Goal: Task Accomplishment & Management: Manage account settings

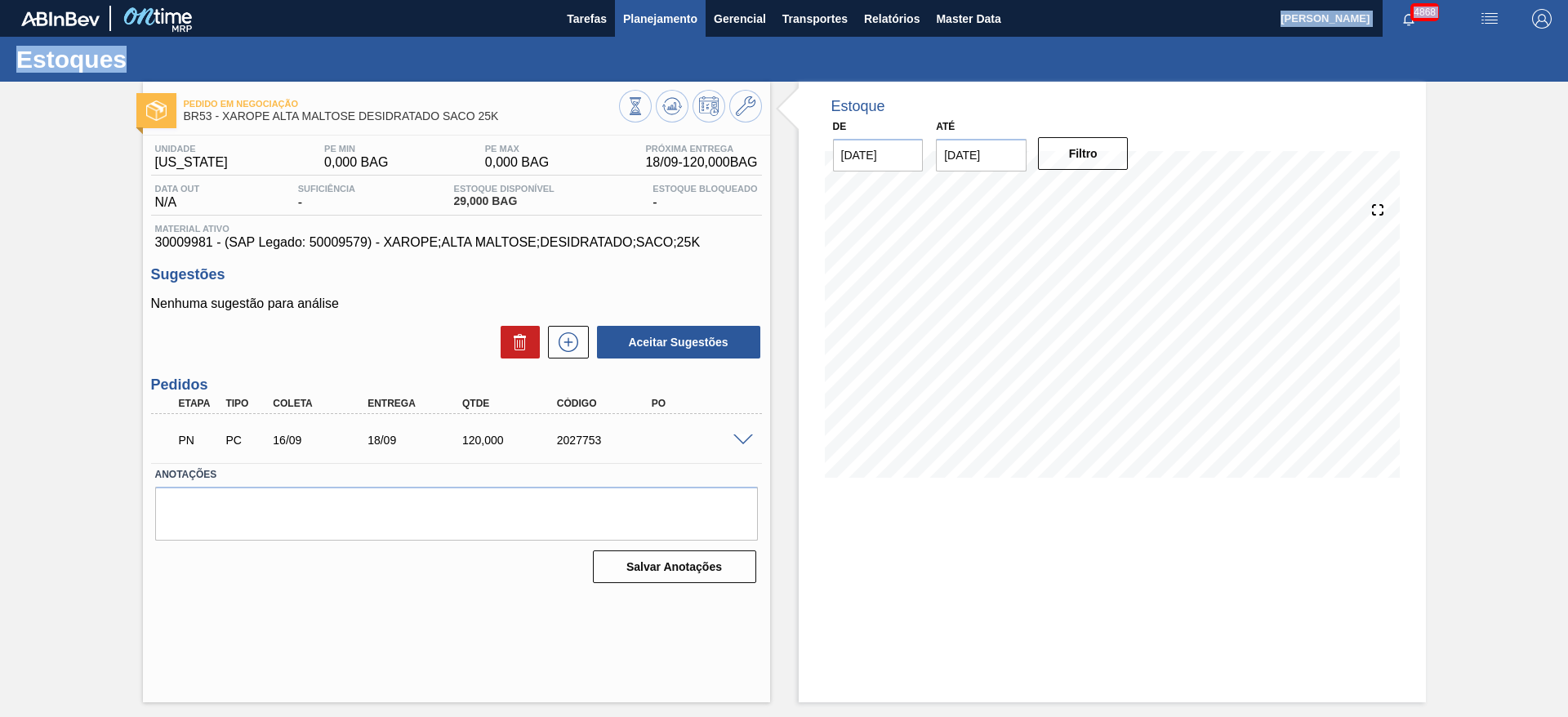
drag, startPoint x: 665, startPoint y: 27, endPoint x: 657, endPoint y: 17, distance: 12.8
click at [663, 25] on main "Tarefas Planejamento Gerencial Transportes Relatórios Master Data [PERSON_NAME]…" at bounding box center [784, 358] width 1568 height 717
click at [657, 17] on span "Planejamento" at bounding box center [660, 18] width 75 height 20
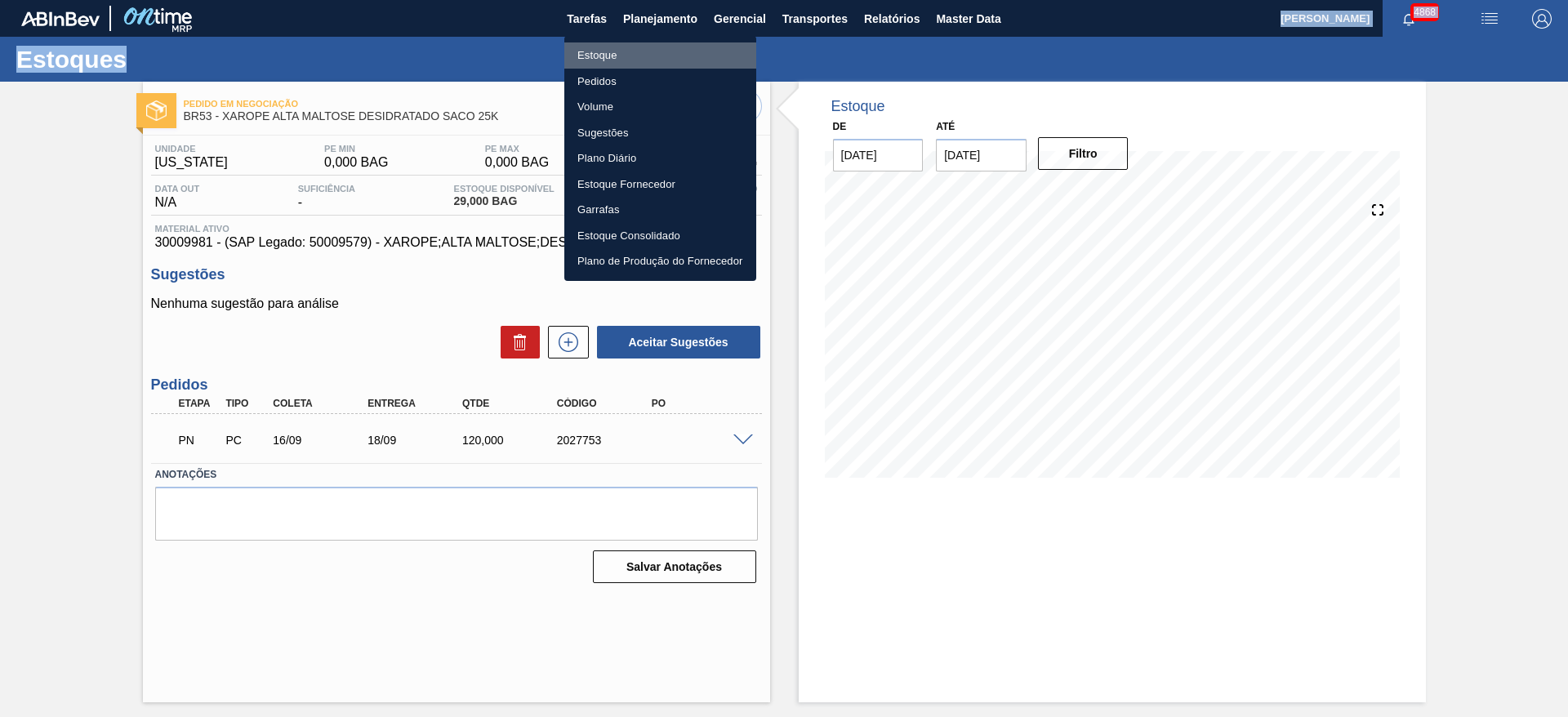
click at [621, 47] on li "Estoque" at bounding box center [660, 56] width 192 height 26
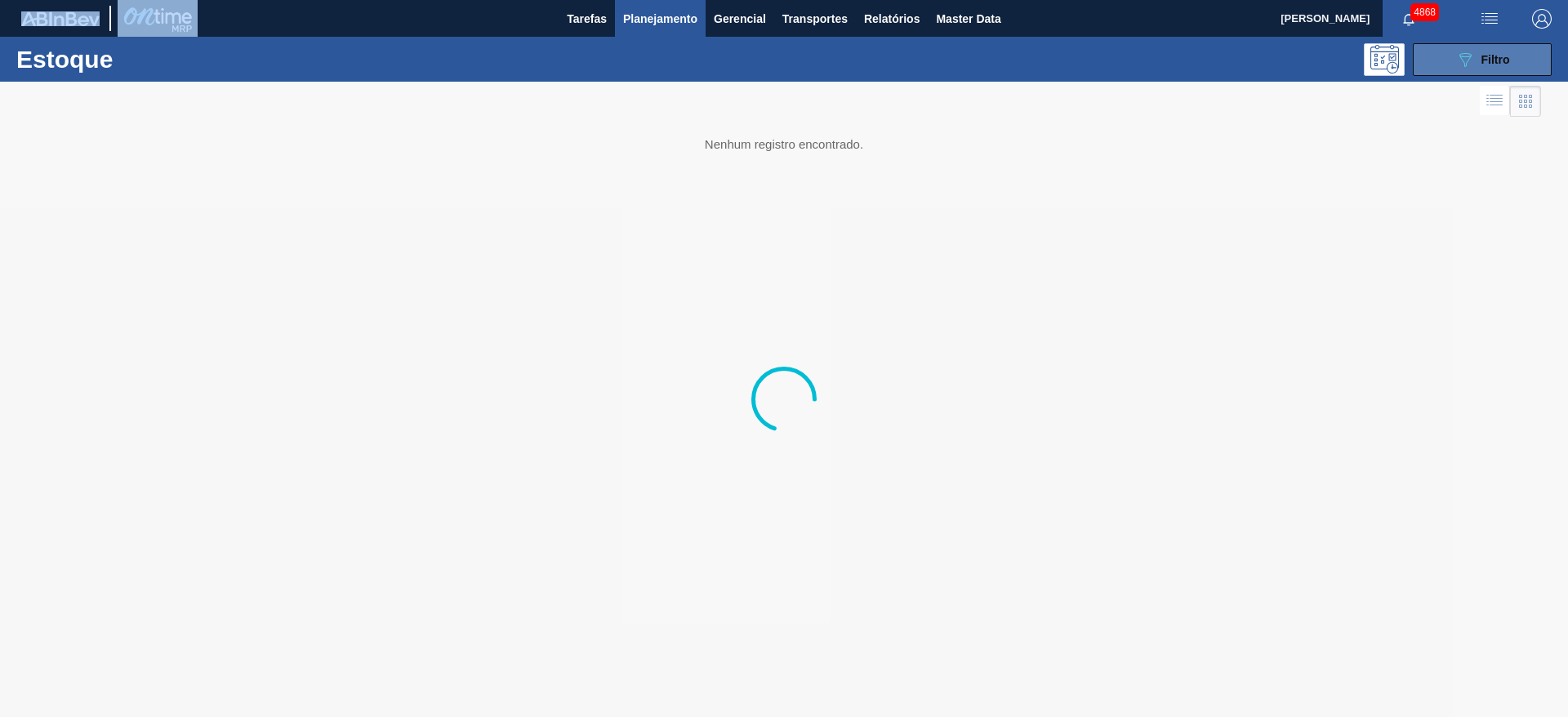
click at [1462, 63] on icon "089F7B8B-B2A5-4AFE-B5C0-19BA573D28AC" at bounding box center [1465, 59] width 20 height 20
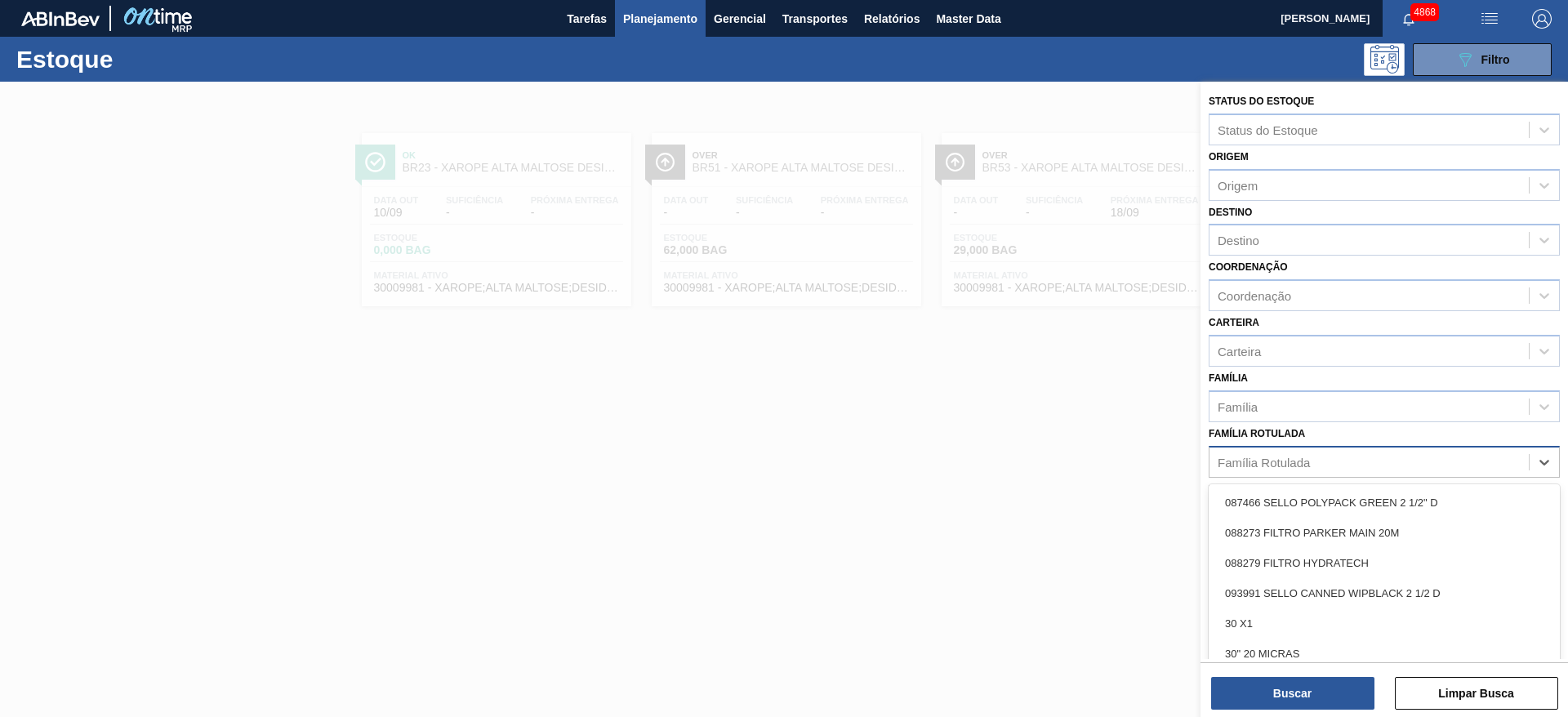
click at [1327, 455] on div "Família Rotulada" at bounding box center [1369, 461] width 320 height 23
type Rotulada "cara"
click at [1346, 634] on div "CARAMELO BLACK" at bounding box center [1384, 623] width 351 height 30
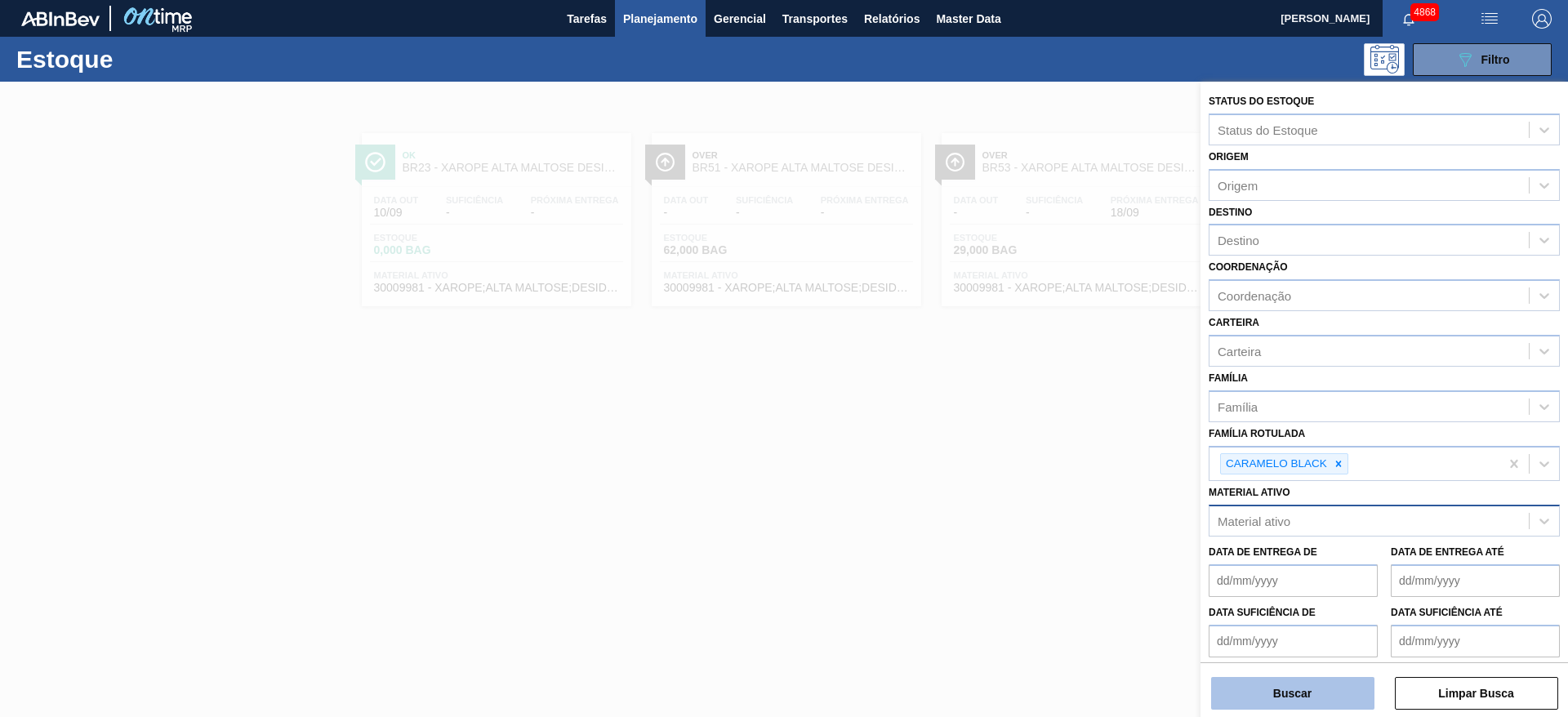
click at [1317, 700] on button "Buscar" at bounding box center [1293, 694] width 163 height 33
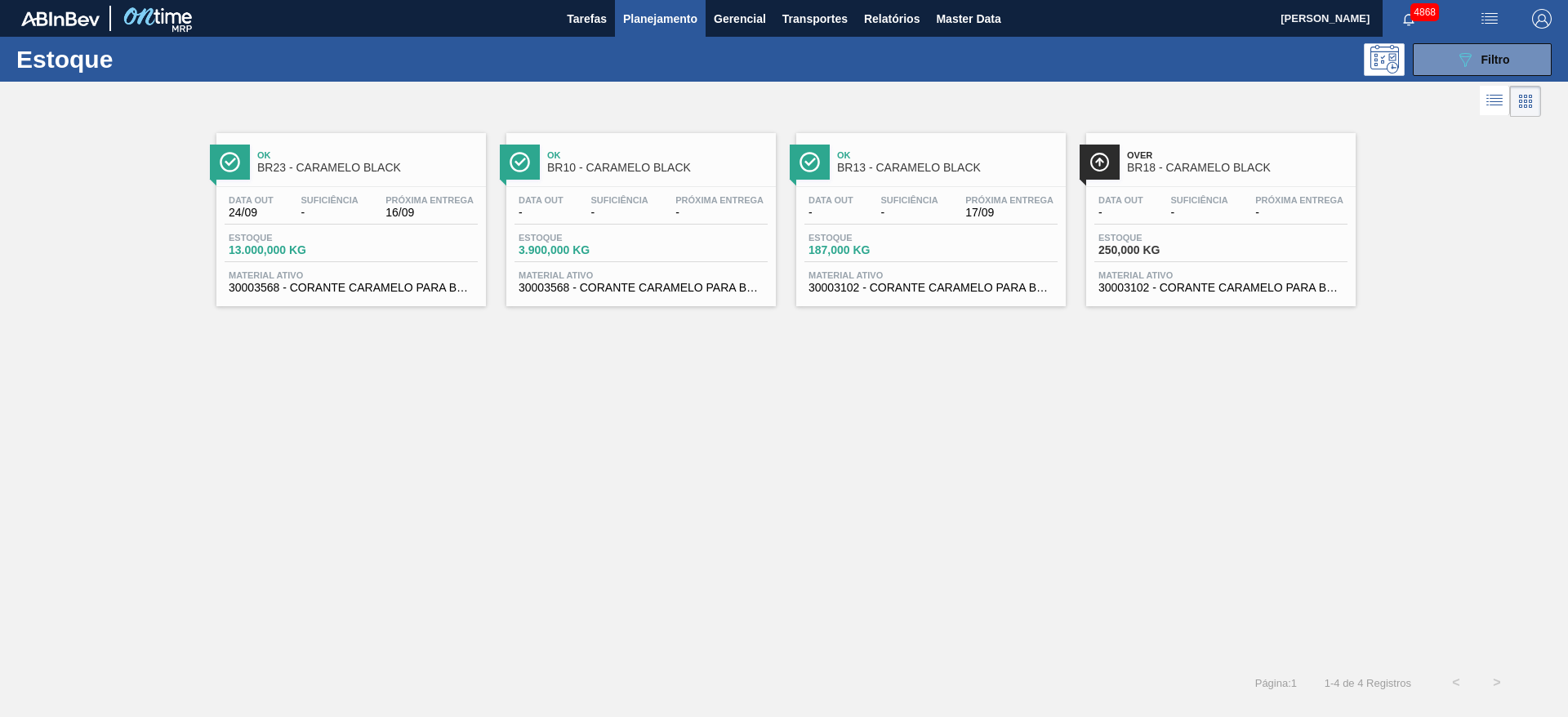
click at [317, 201] on span "Suficiência" at bounding box center [329, 200] width 57 height 10
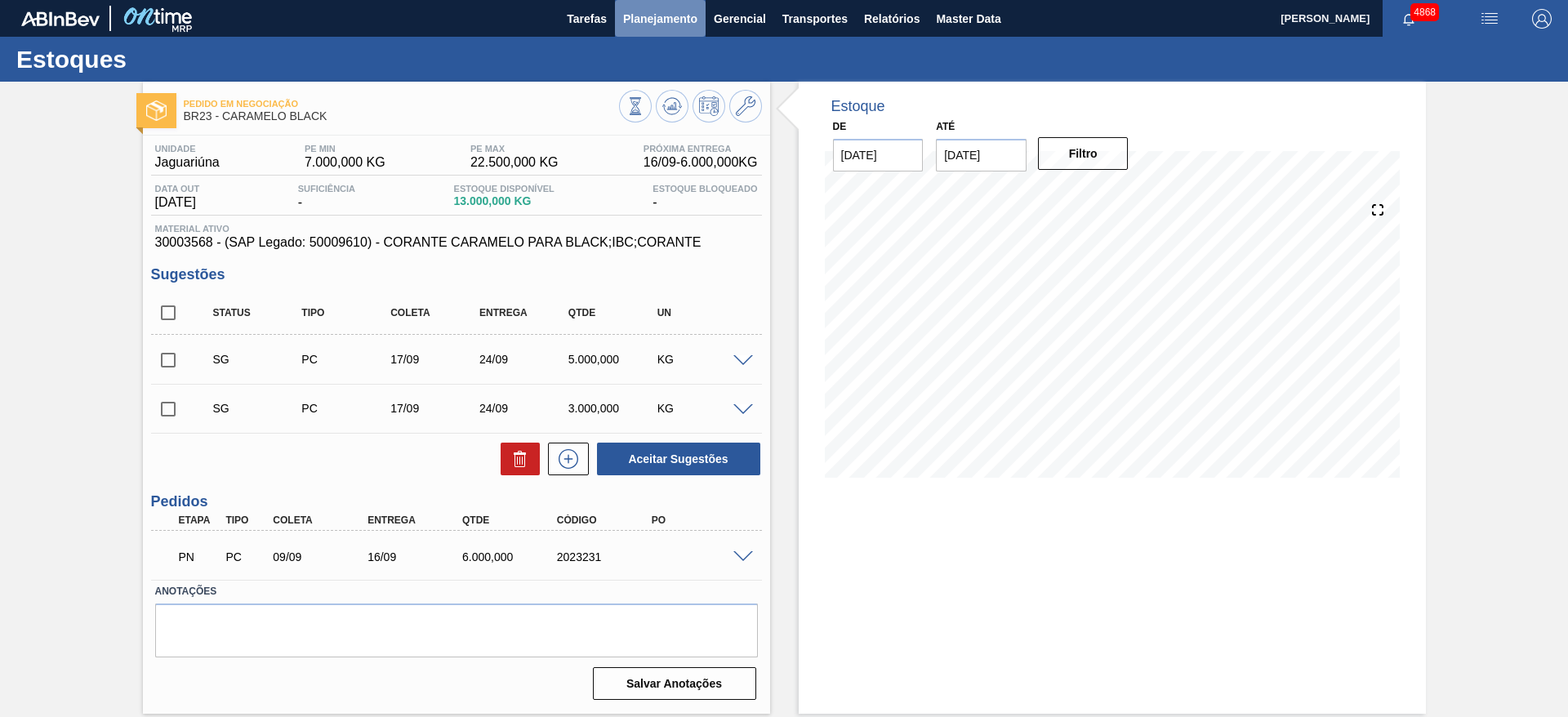
click at [658, 7] on button "Planejamento" at bounding box center [660, 18] width 90 height 37
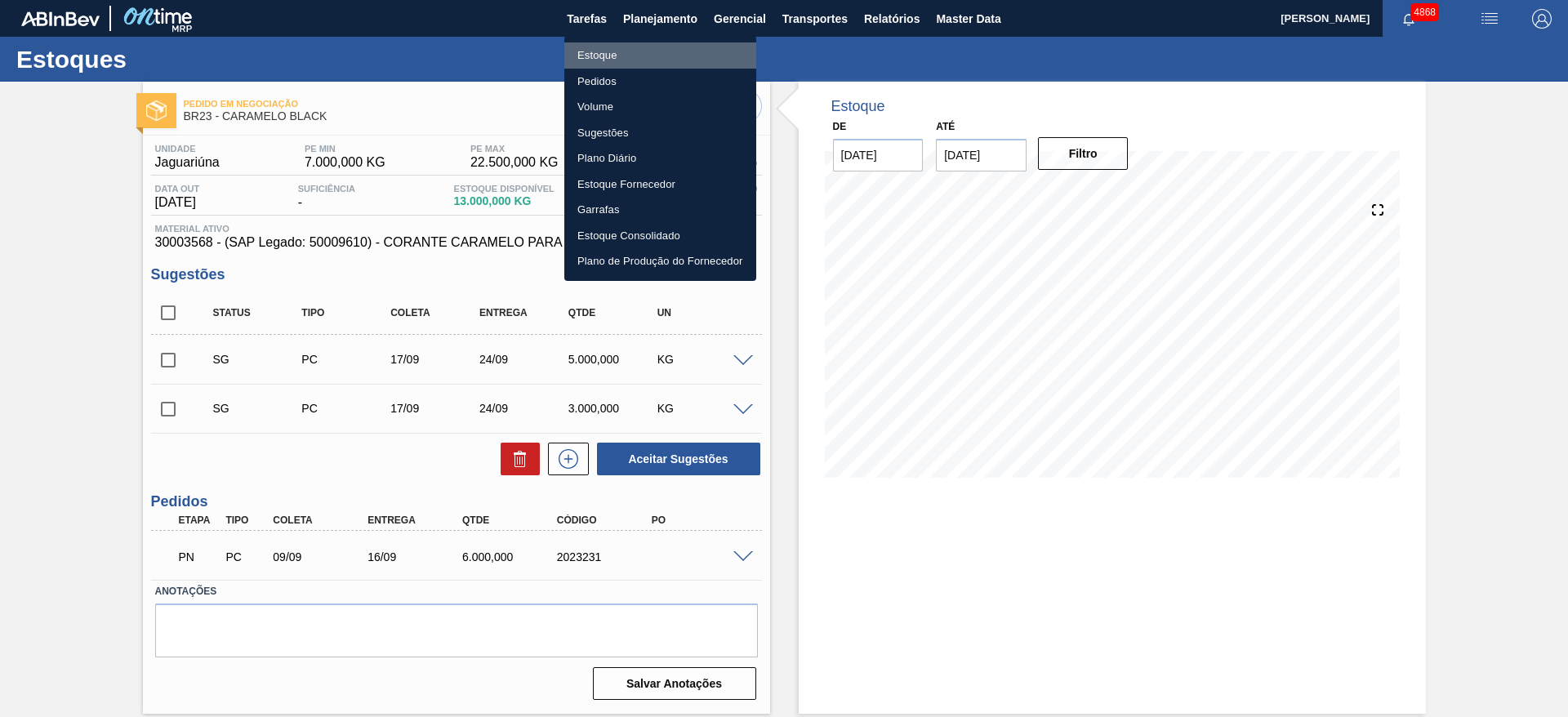
click at [676, 52] on li "Estoque" at bounding box center [660, 56] width 192 height 26
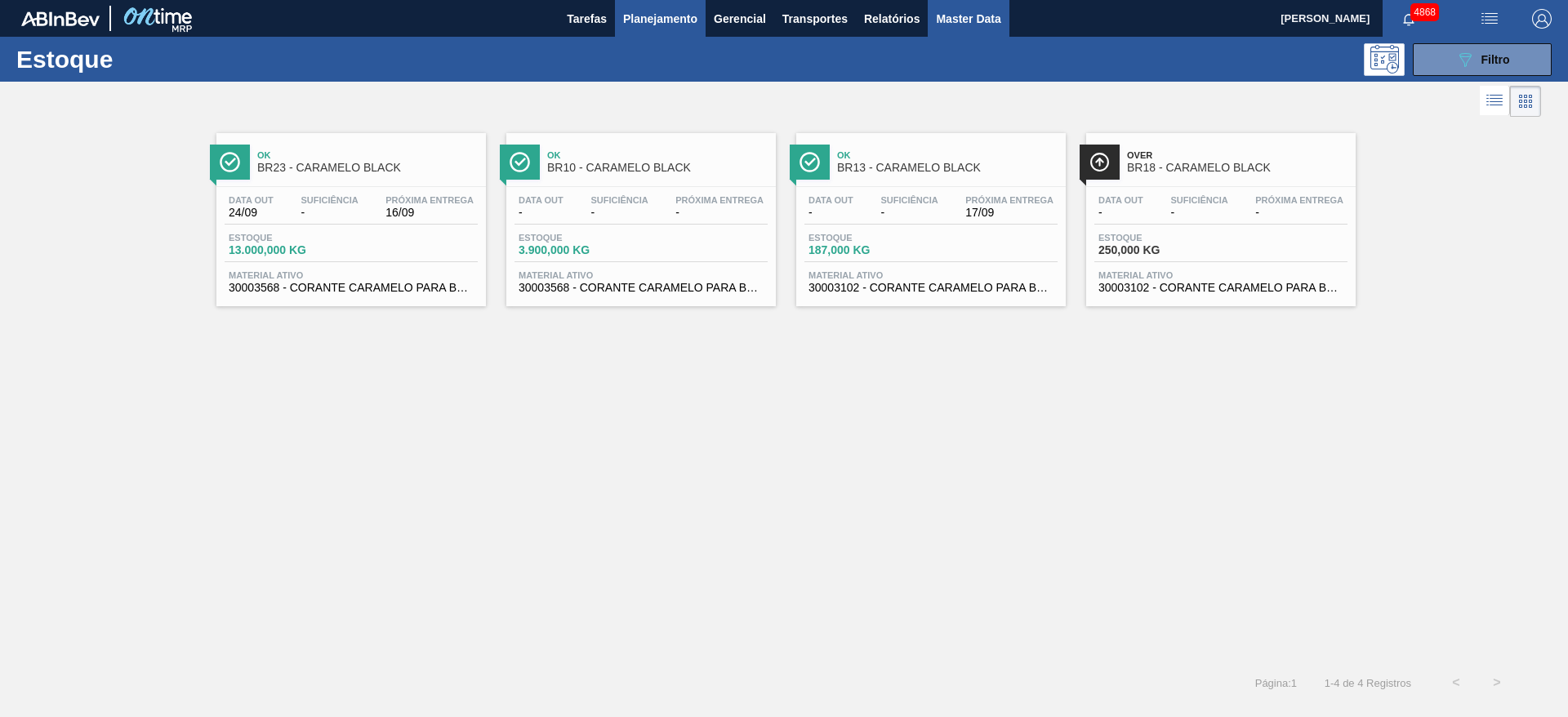
click at [982, 13] on span "Master Data" at bounding box center [968, 18] width 64 height 20
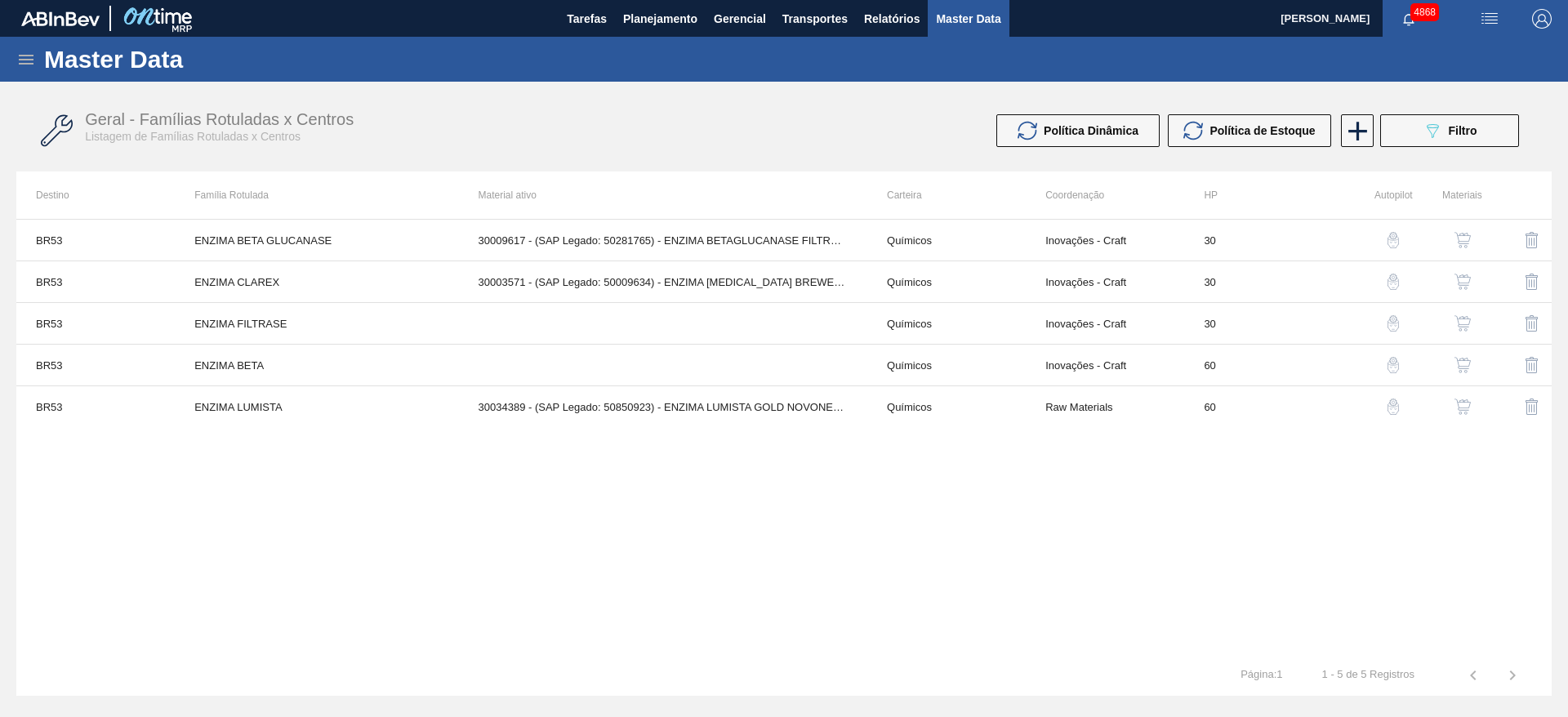
click at [1512, 108] on div "Geral - Famílias Rotuladas x Centros Listagem de Famílias Rotuladas x Centros P…" at bounding box center [784, 131] width 1535 height 61
click at [1499, 128] on button "089F7B8B-B2A5-4AFE-B5C0-19BA573D28AC Filtro" at bounding box center [1450, 131] width 139 height 33
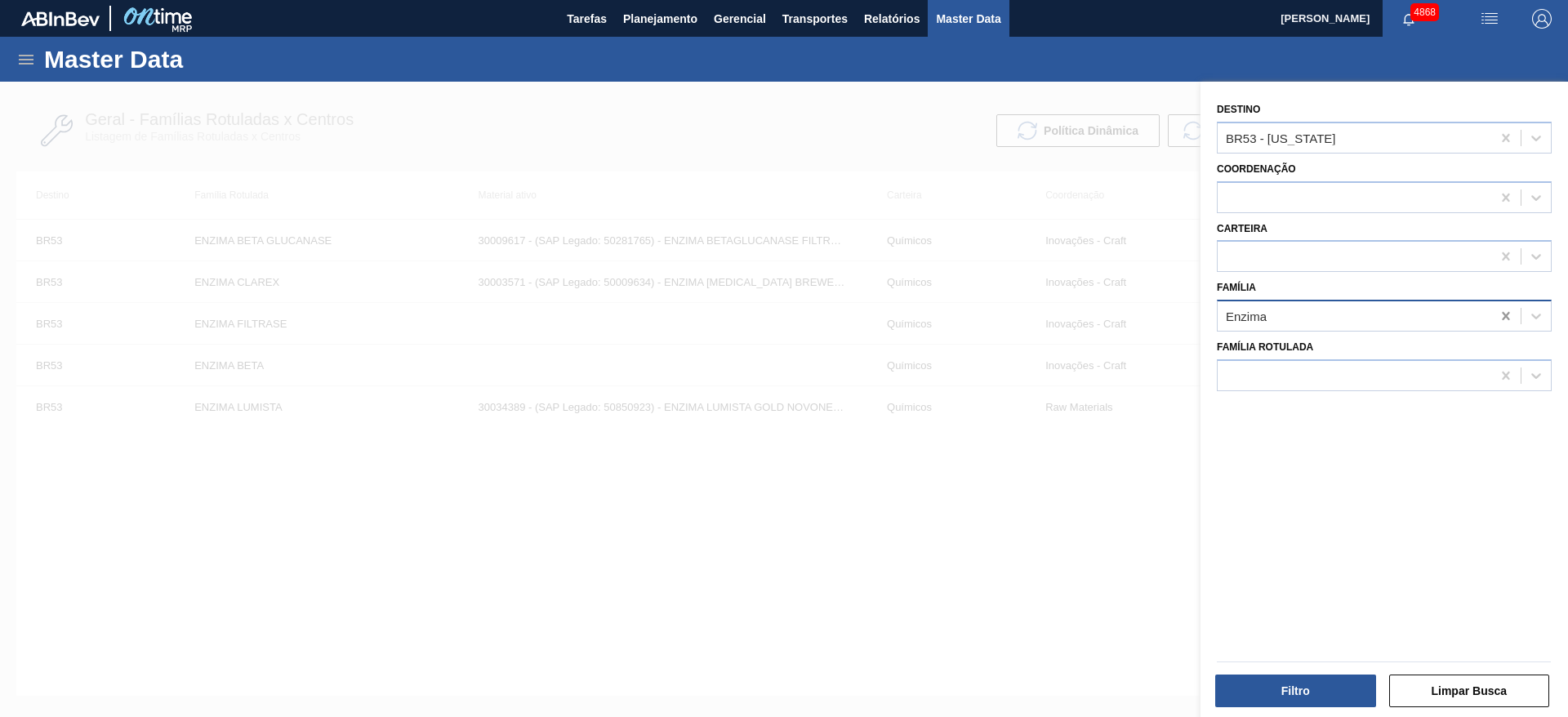
click at [1502, 319] on icon at bounding box center [1505, 315] width 7 height 8
click at [1502, 143] on icon at bounding box center [1505, 137] width 17 height 17
click at [1353, 309] on div at bounding box center [1353, 316] width 274 height 23
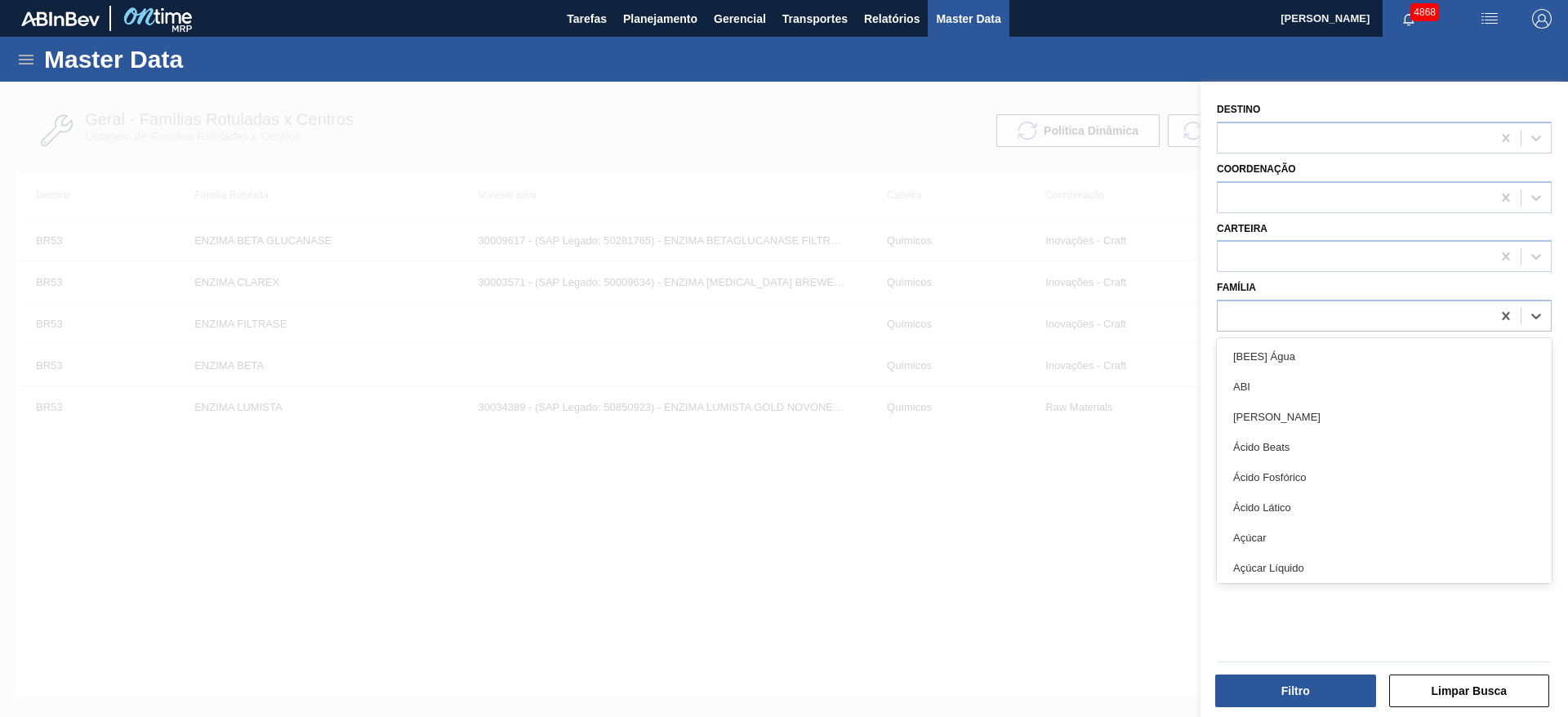
click at [911, 582] on div at bounding box center [784, 440] width 1568 height 717
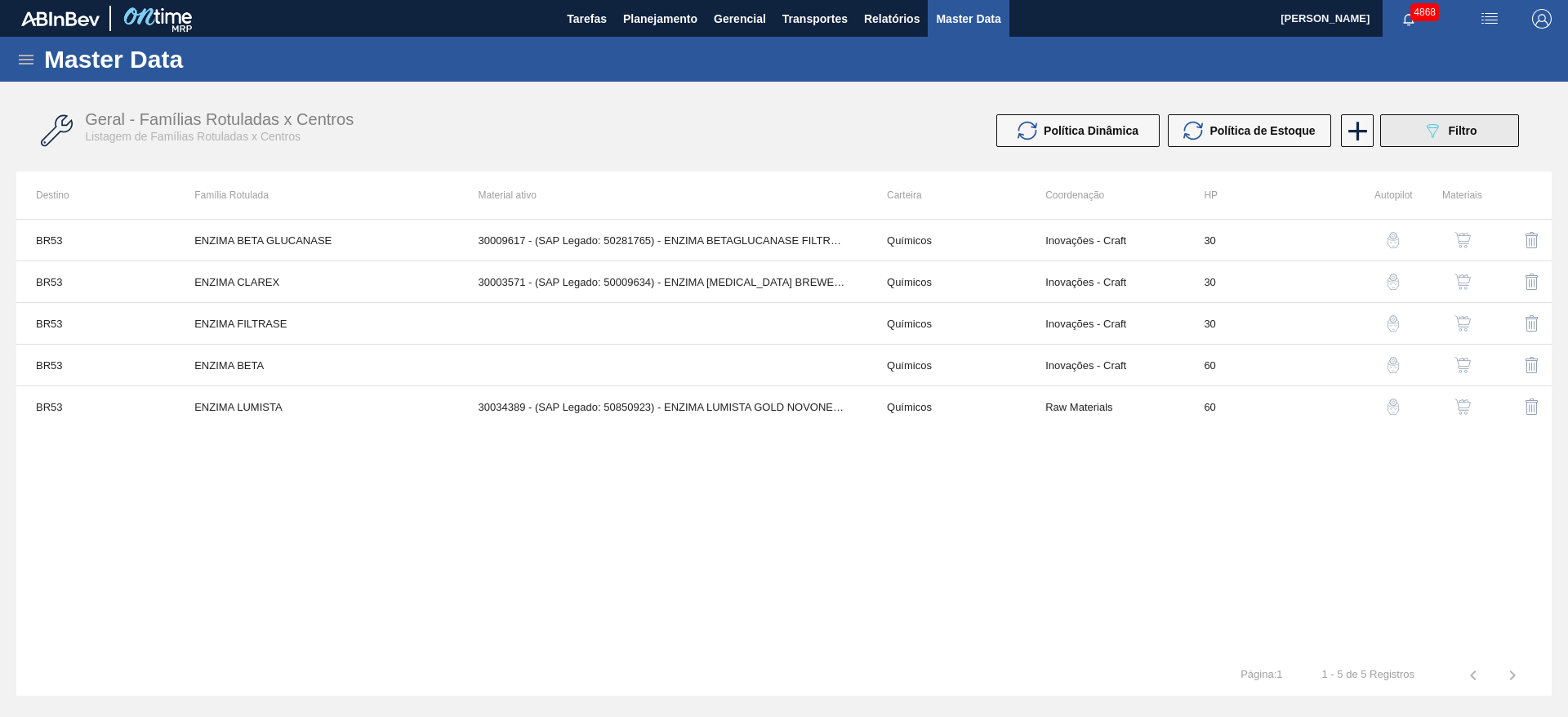
click at [1483, 129] on button "089F7B8B-B2A5-4AFE-B5C0-19BA573D28AC Filtro" at bounding box center [1450, 131] width 139 height 33
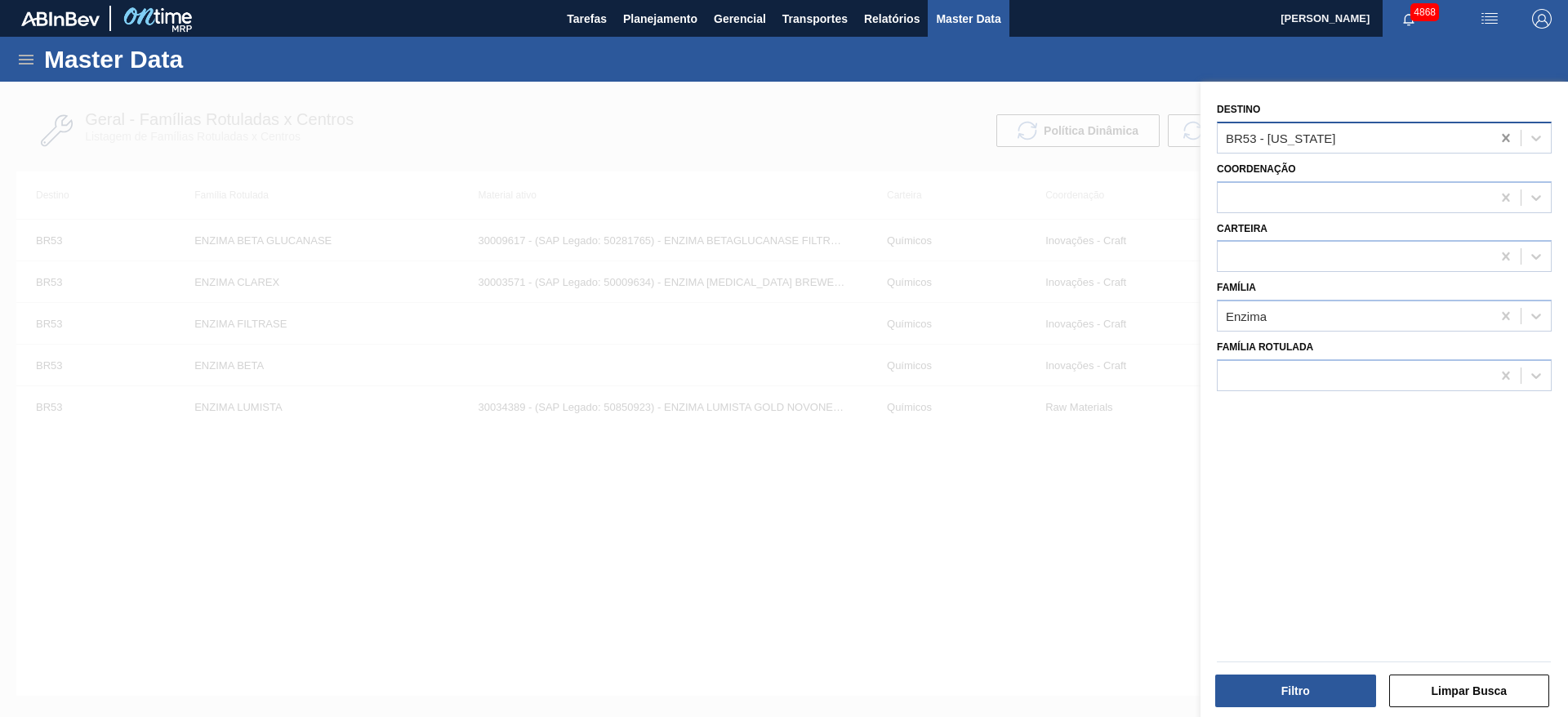
click at [1505, 138] on icon at bounding box center [1505, 137] width 17 height 17
click at [1503, 322] on icon at bounding box center [1505, 315] width 17 height 17
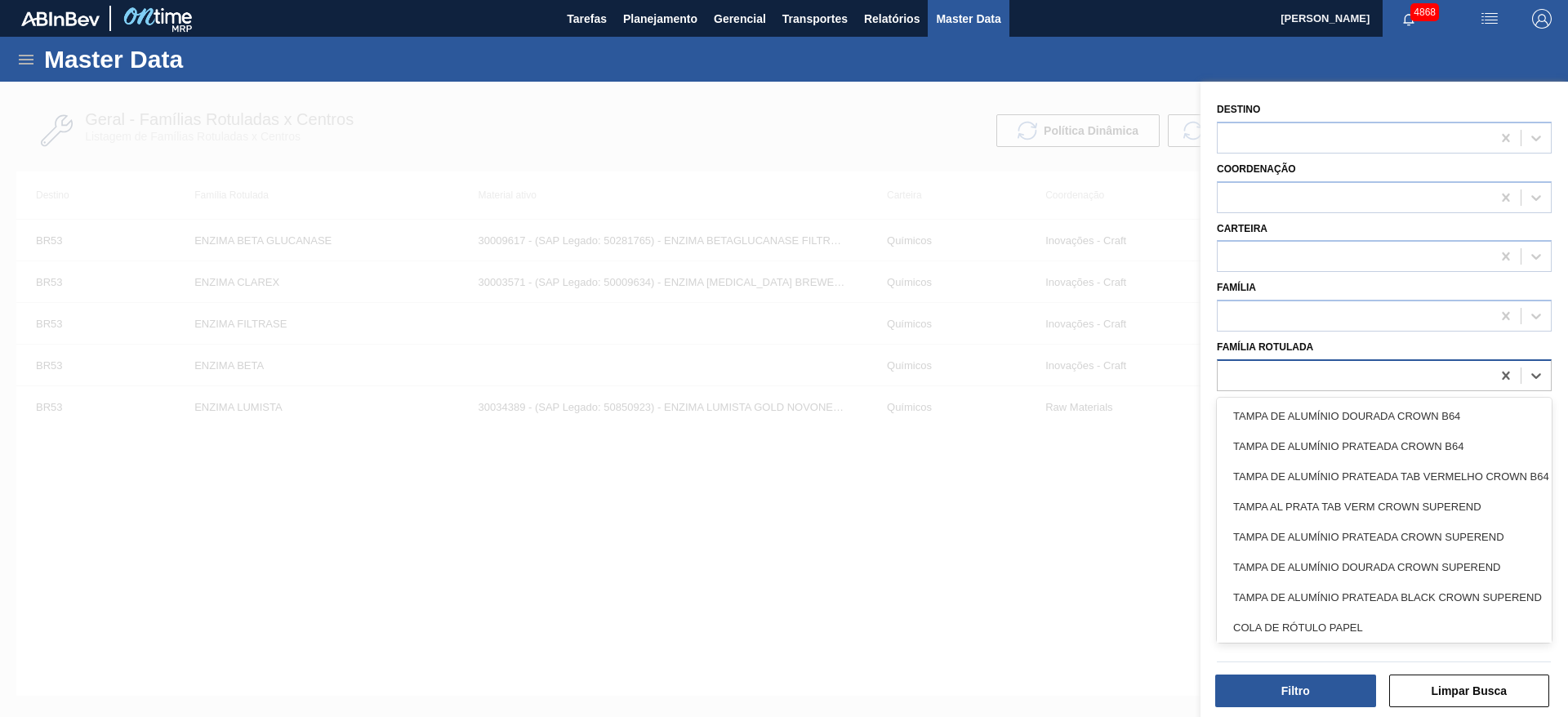
click at [1403, 375] on div at bounding box center [1353, 375] width 274 height 23
type Rotulada "cara"
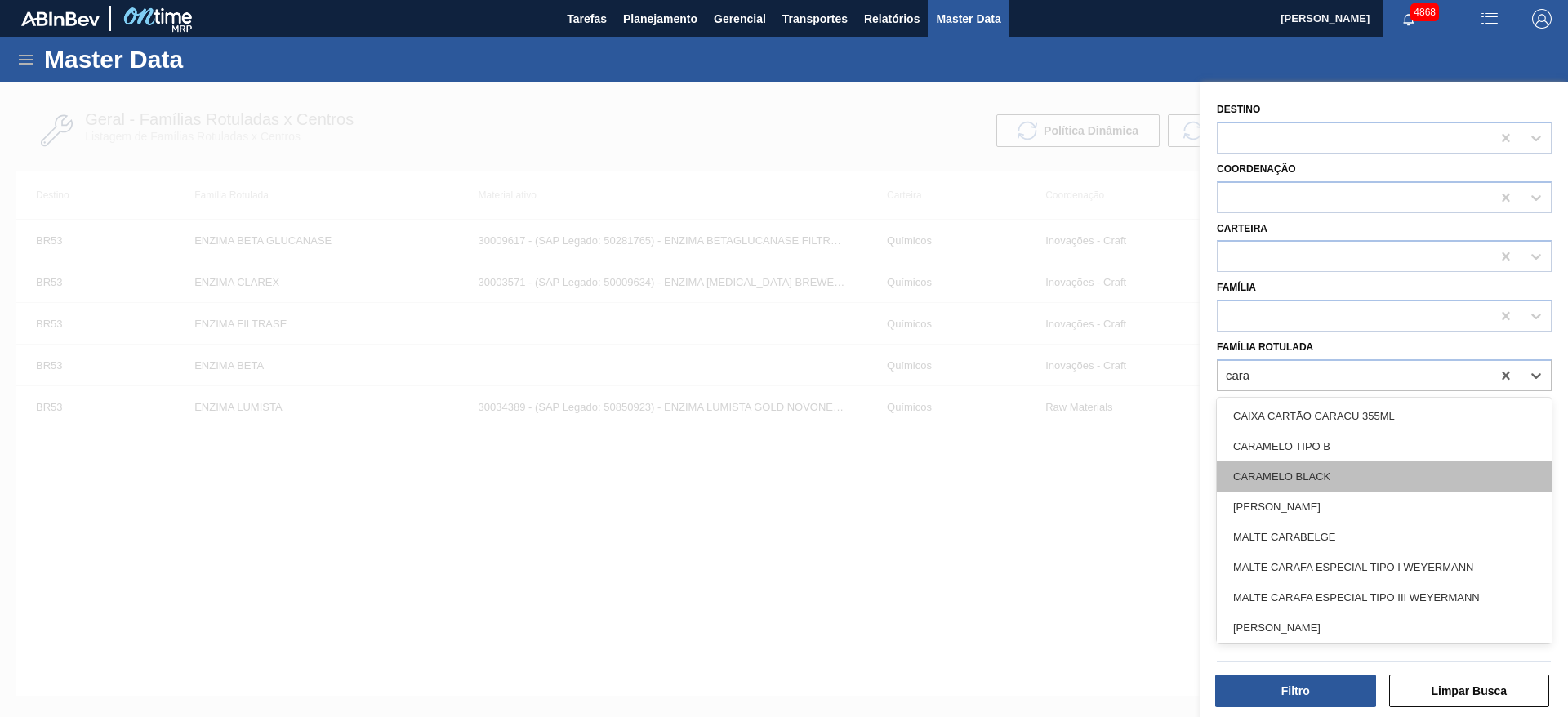
click at [1356, 470] on div "CARAMELO BLACK" at bounding box center [1384, 476] width 334 height 30
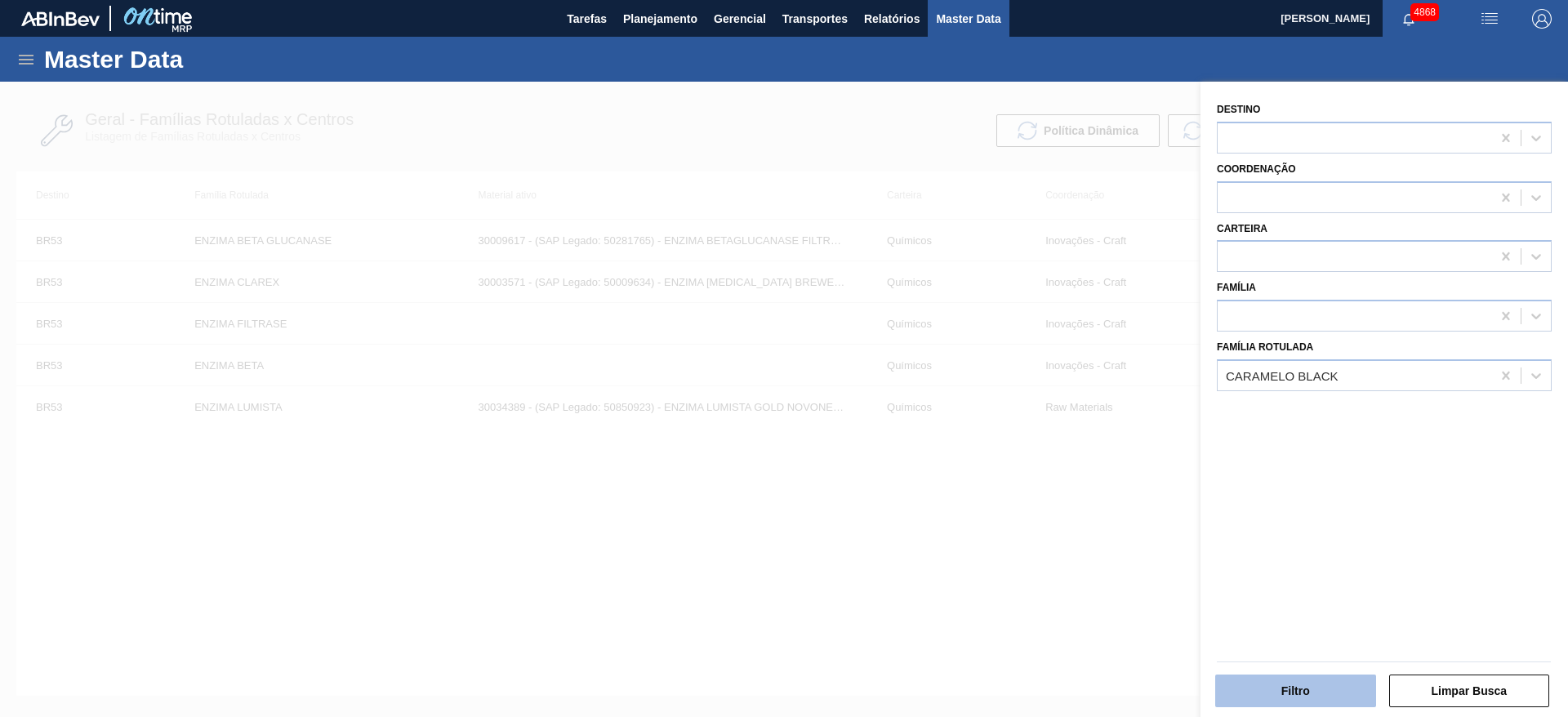
click at [1335, 688] on button "Filtro" at bounding box center [1295, 691] width 161 height 33
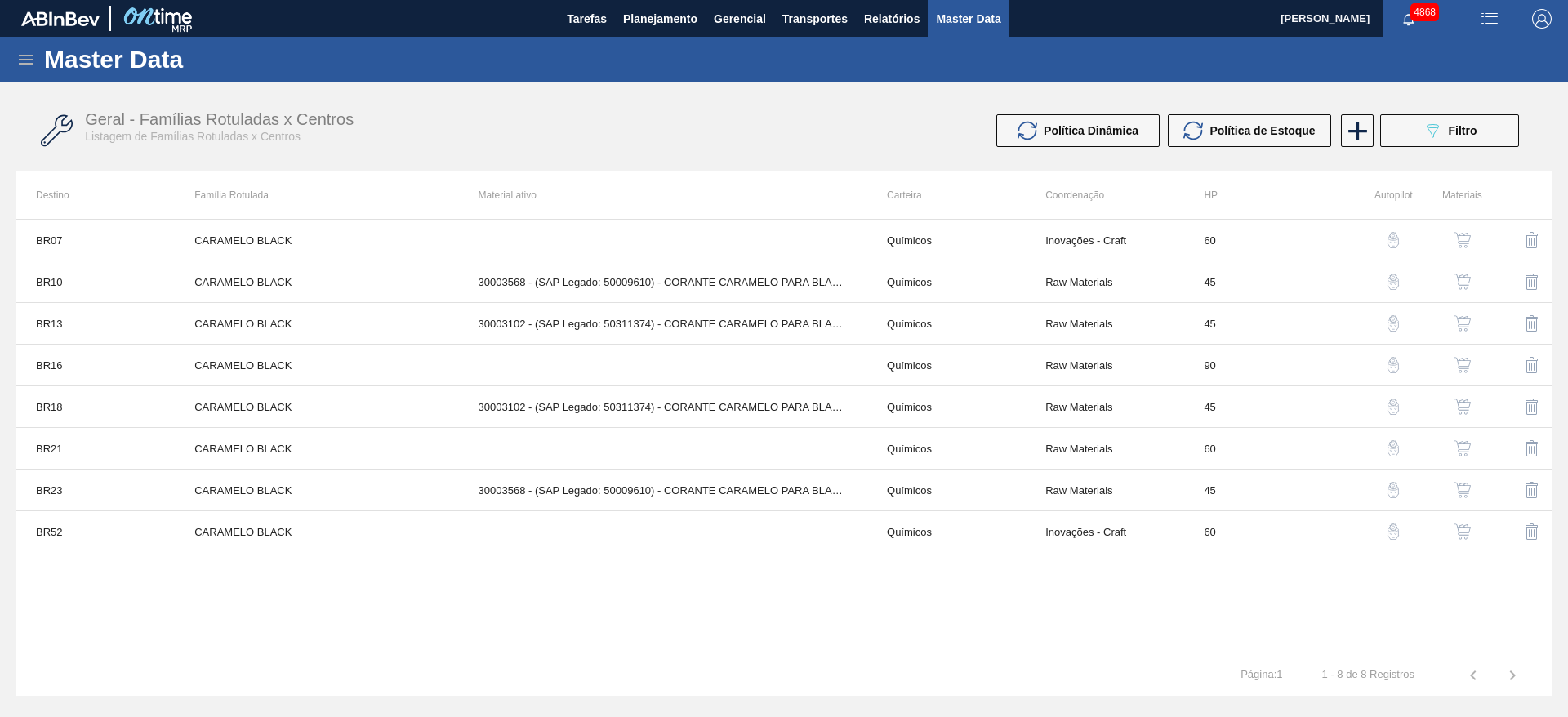
click at [1473, 368] on button "button" at bounding box center [1462, 365] width 39 height 39
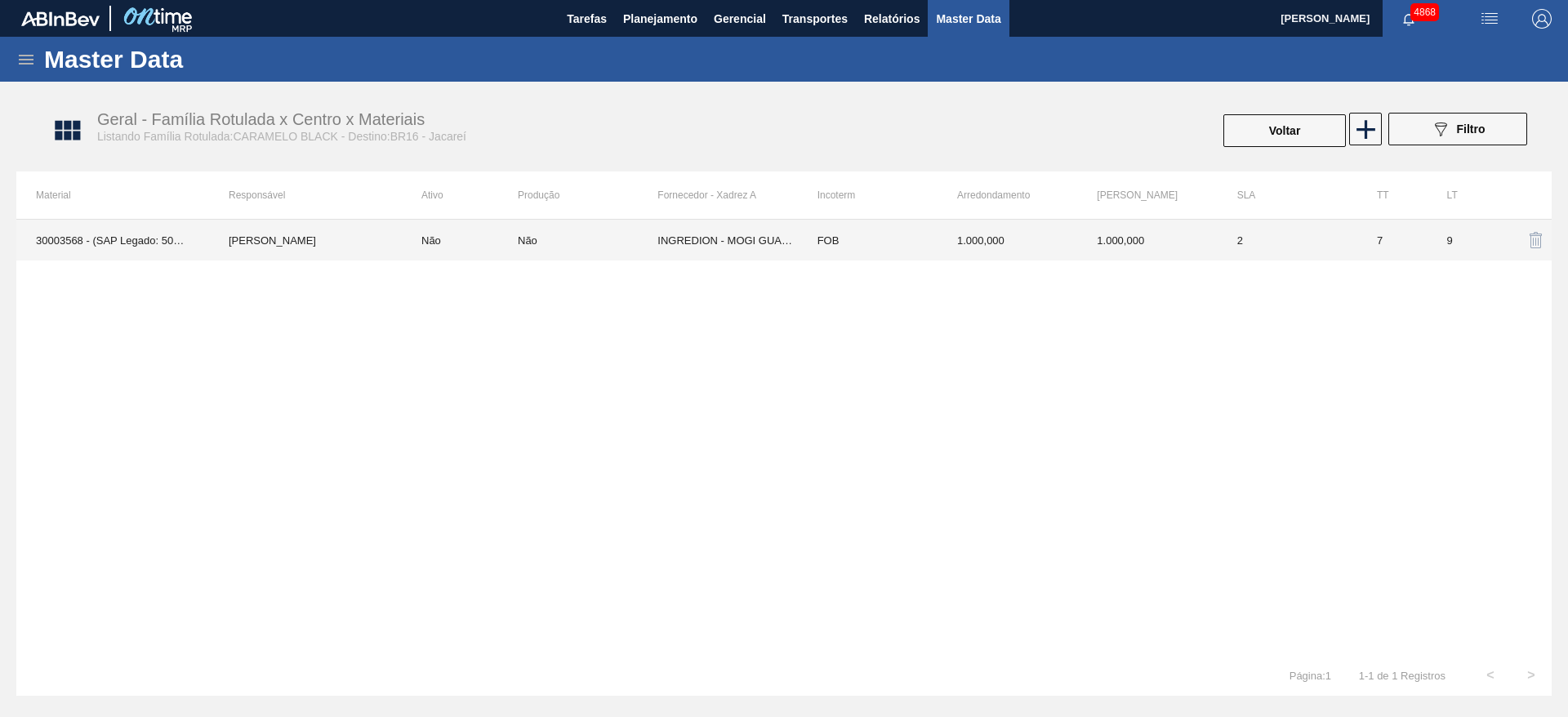
click at [1210, 238] on td "1.000,000" at bounding box center [1147, 240] width 140 height 41
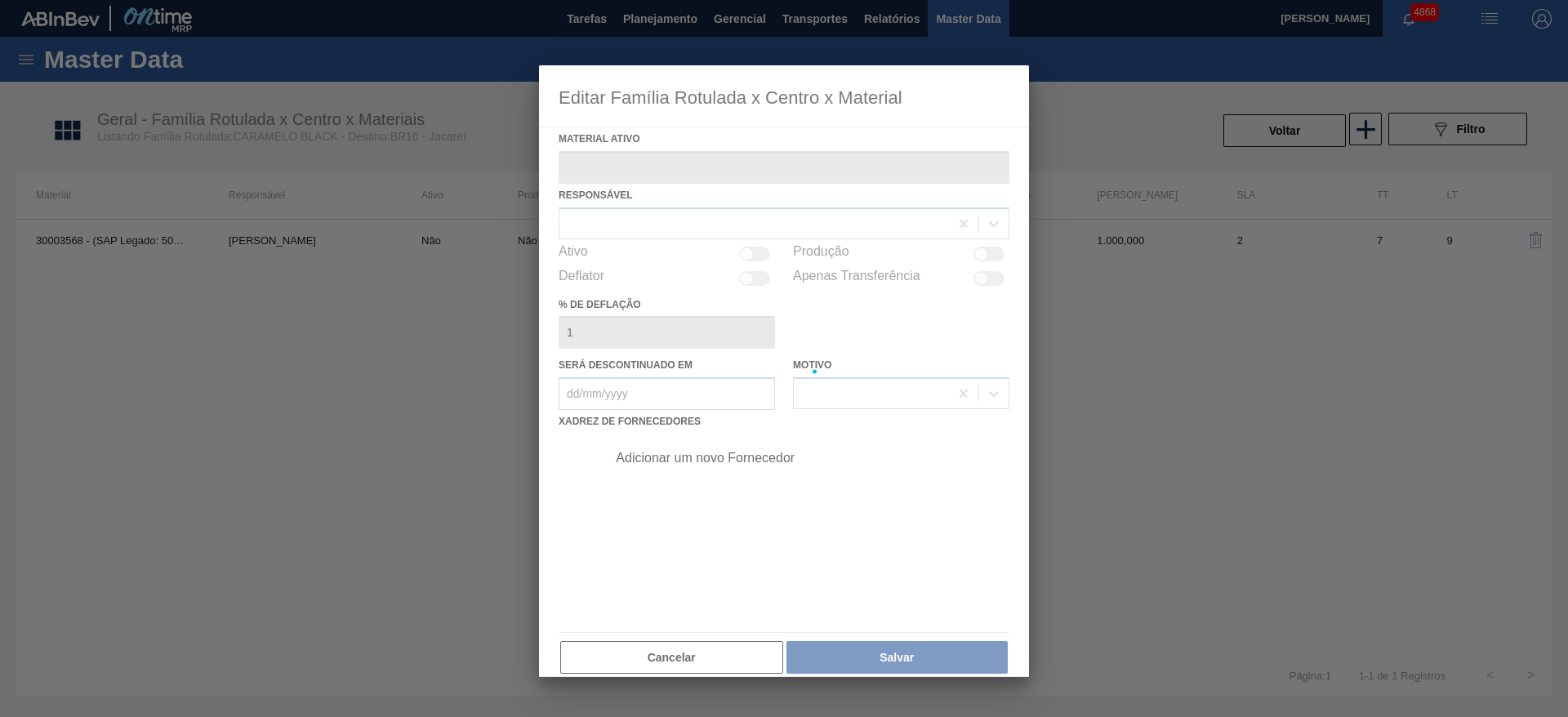
type ativo "30003568 - (SAP Legado: 50009610) - CORANTE CARAMELO PARA BLACK;IBC;CORANTE"
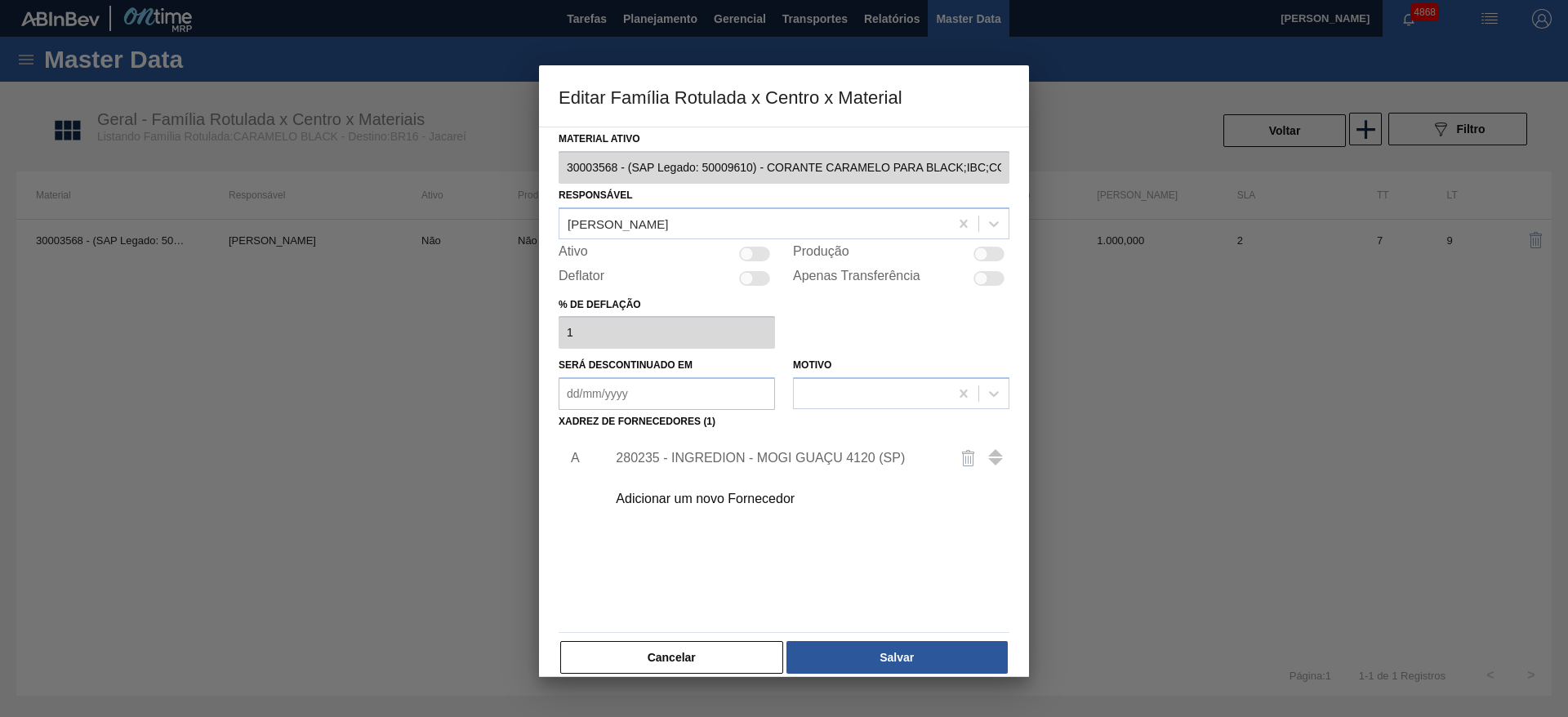
click at [756, 259] on div at bounding box center [755, 254] width 31 height 15
checkbox input "true"
click at [908, 645] on button "Salvar" at bounding box center [896, 658] width 222 height 33
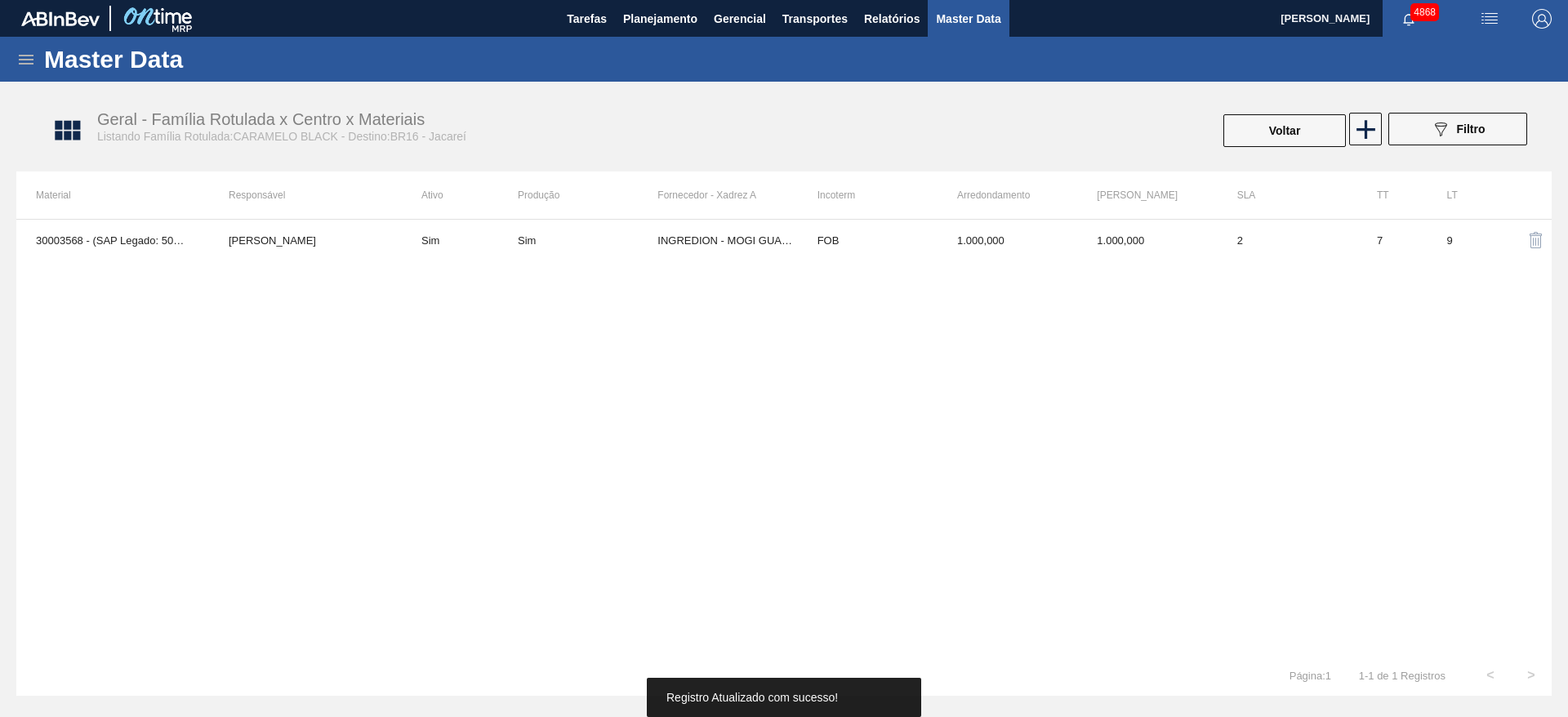
click at [654, 268] on div "30003568 - (SAP Legado: 50009610) - CORANTE CARAMELO PARA BLACK;IBC;CORANTE Luc…" at bounding box center [784, 437] width 1535 height 436
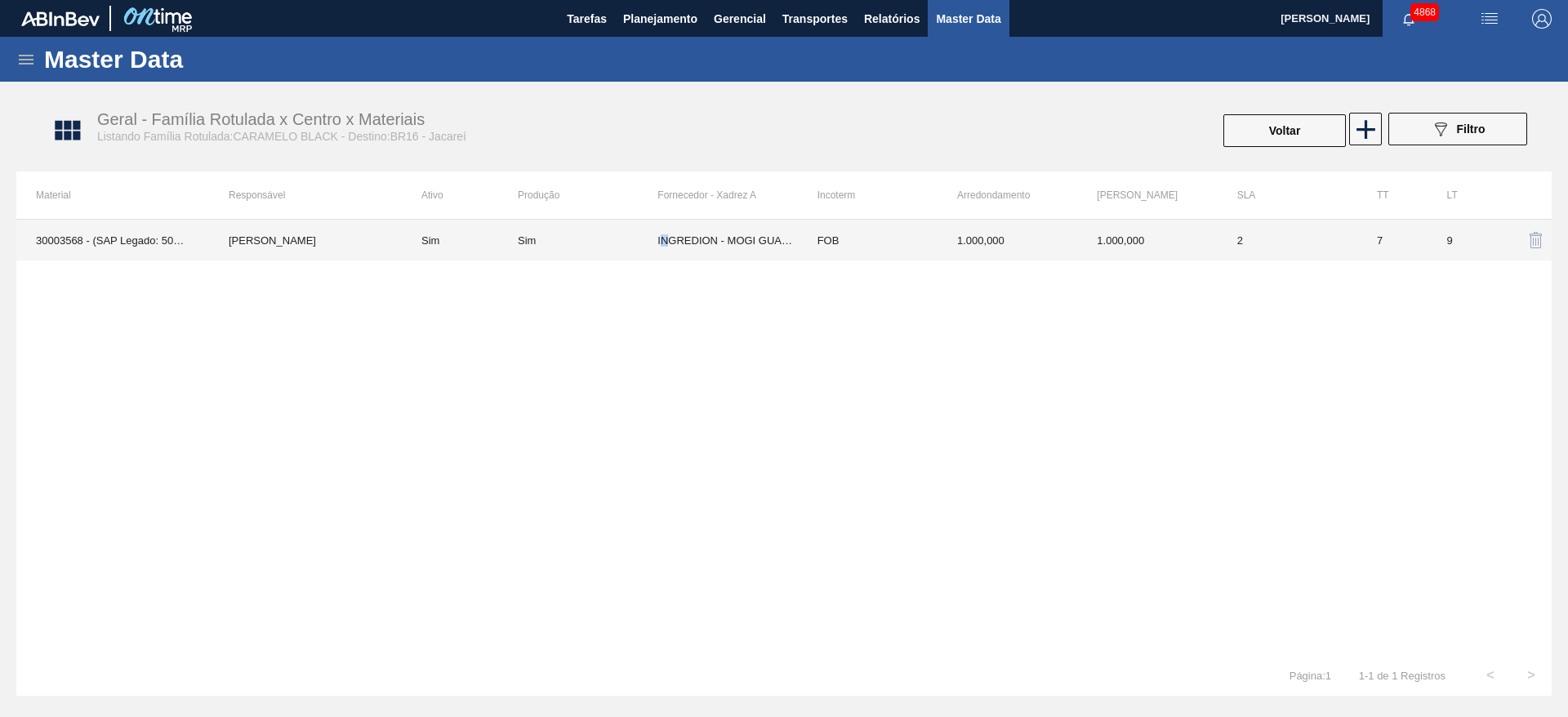
click at [669, 252] on td "INGREDION - MOGI GUAÇU 4120 (SP)" at bounding box center [727, 240] width 140 height 41
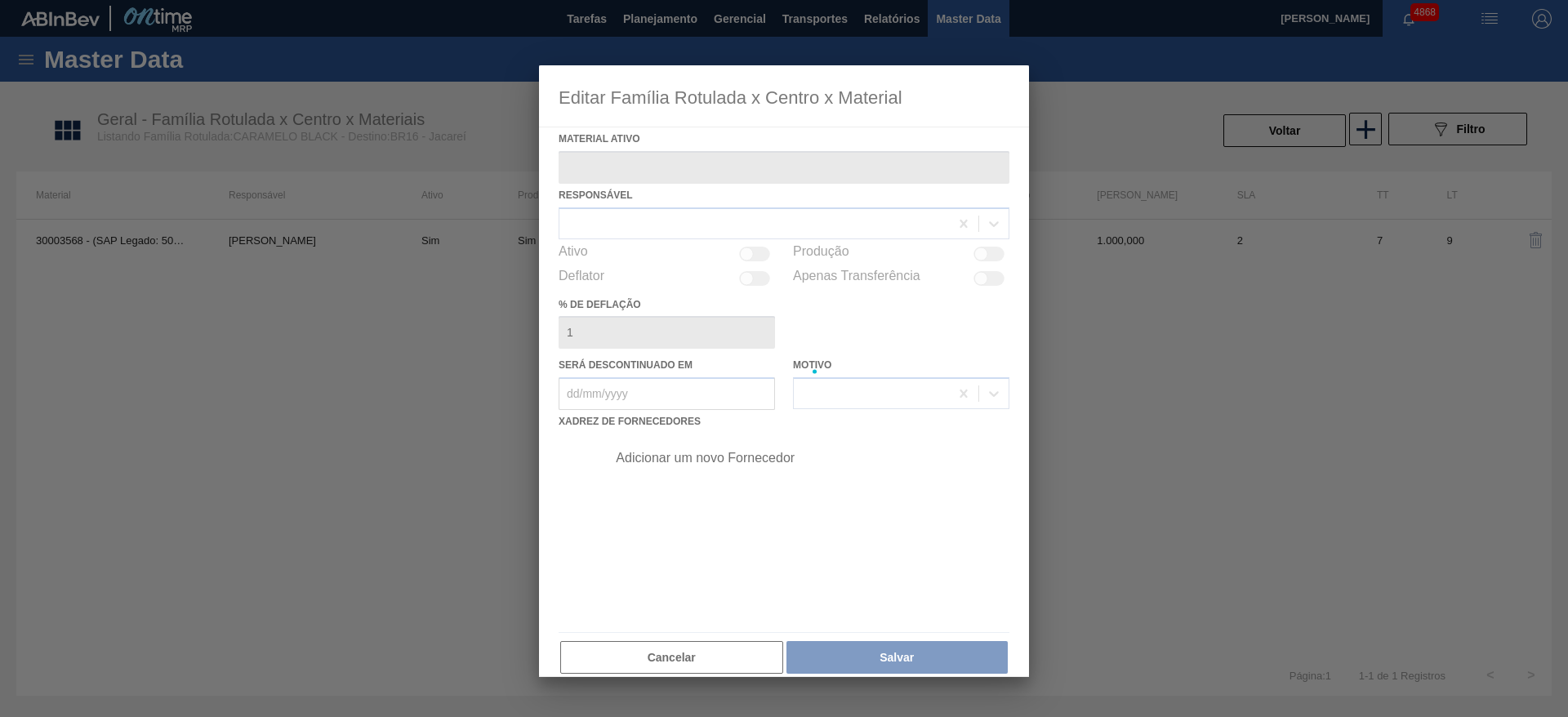
type ativo "30003568 - (SAP Legado: 50009610) - CORANTE CARAMELO PARA BLACK;IBC;CORANTE"
checkbox input "true"
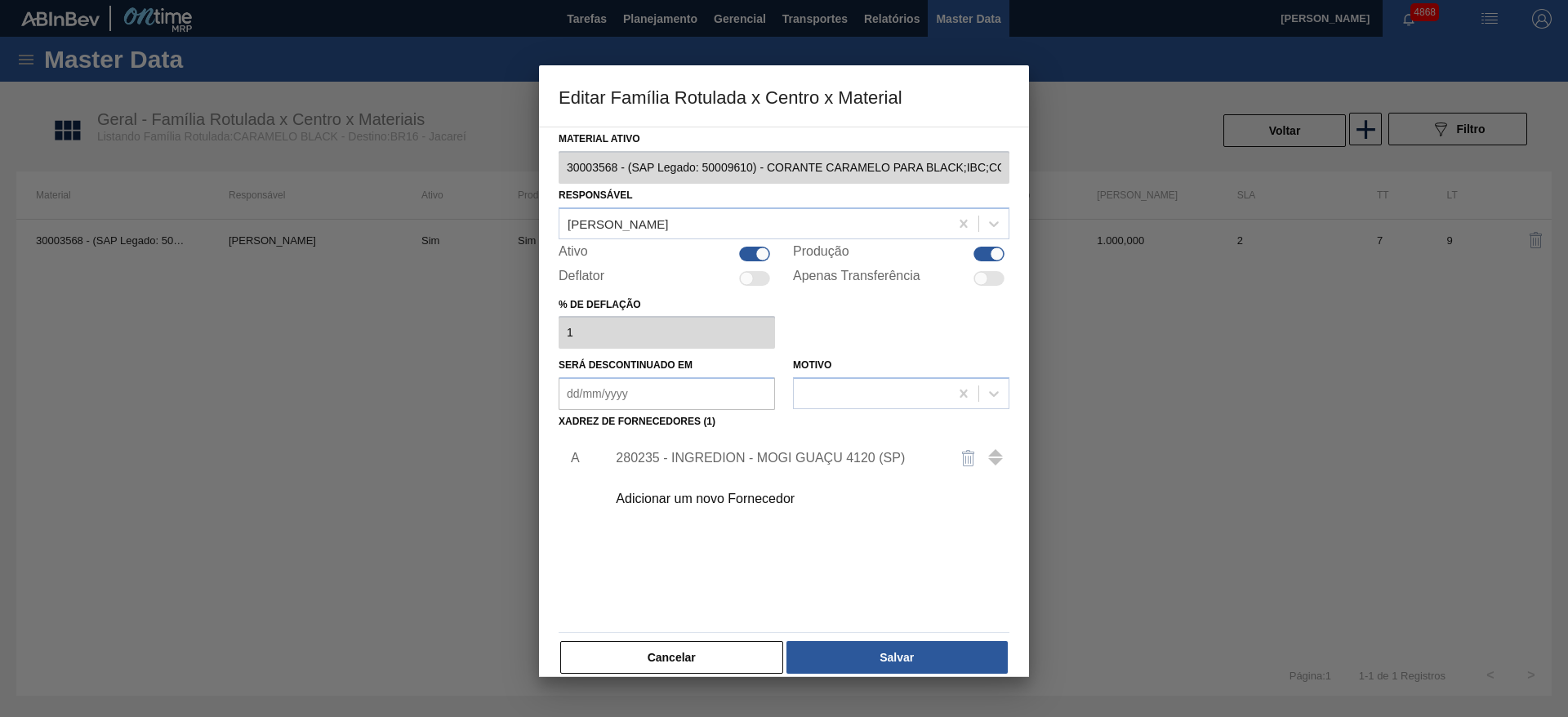
click at [227, 584] on div at bounding box center [784, 358] width 1568 height 717
click at [640, 662] on button "Cancelar" at bounding box center [672, 658] width 223 height 33
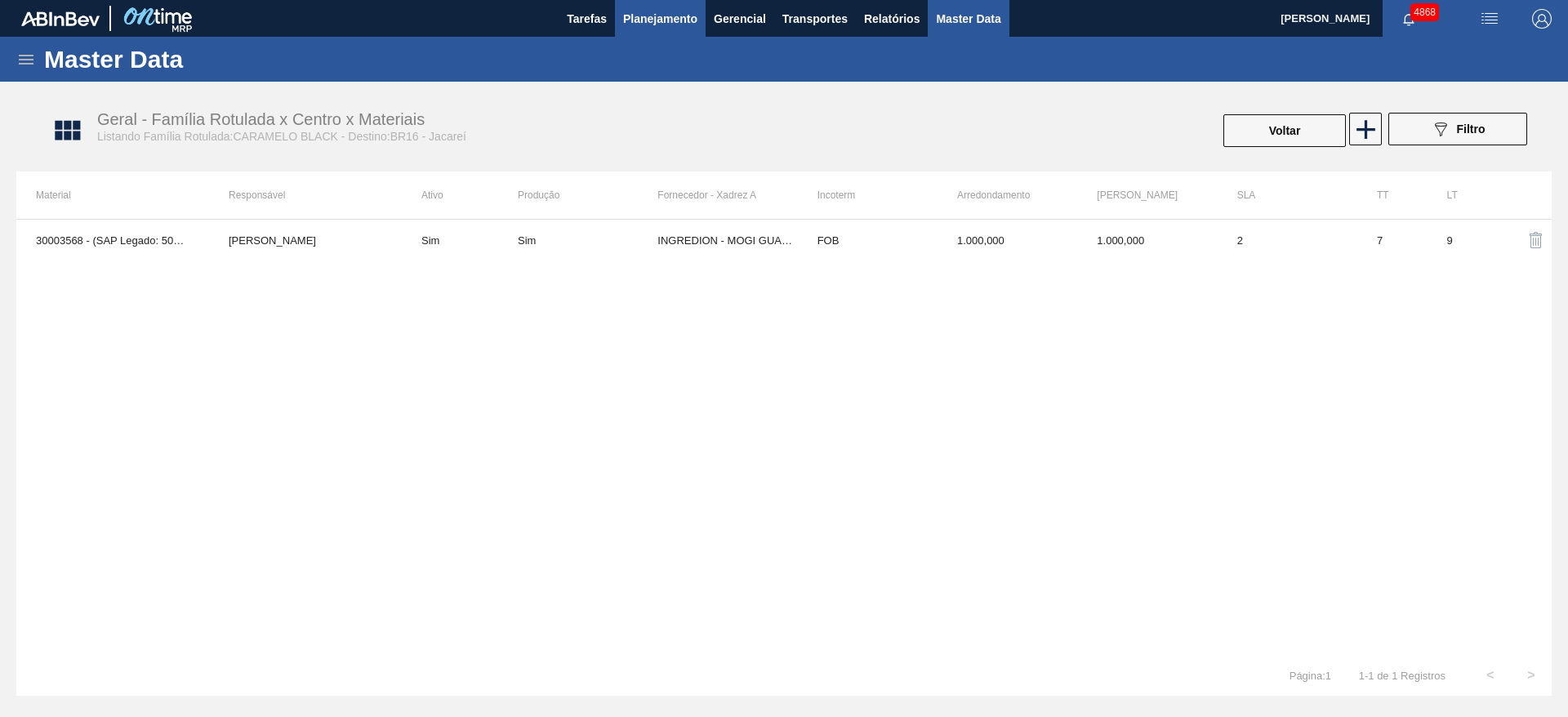
click at [675, 21] on span "Planejamento" at bounding box center [660, 18] width 75 height 20
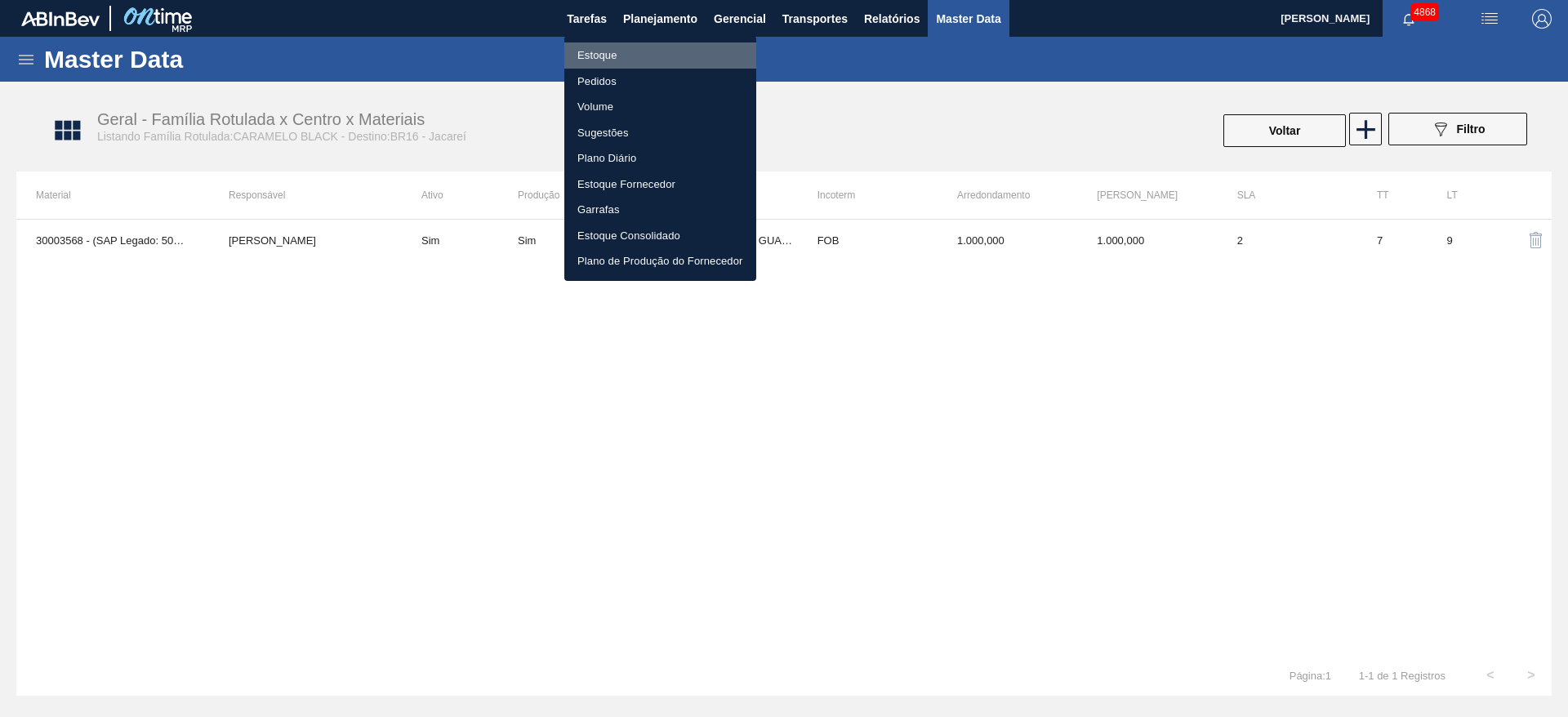
click at [647, 48] on li "Estoque" at bounding box center [660, 56] width 192 height 26
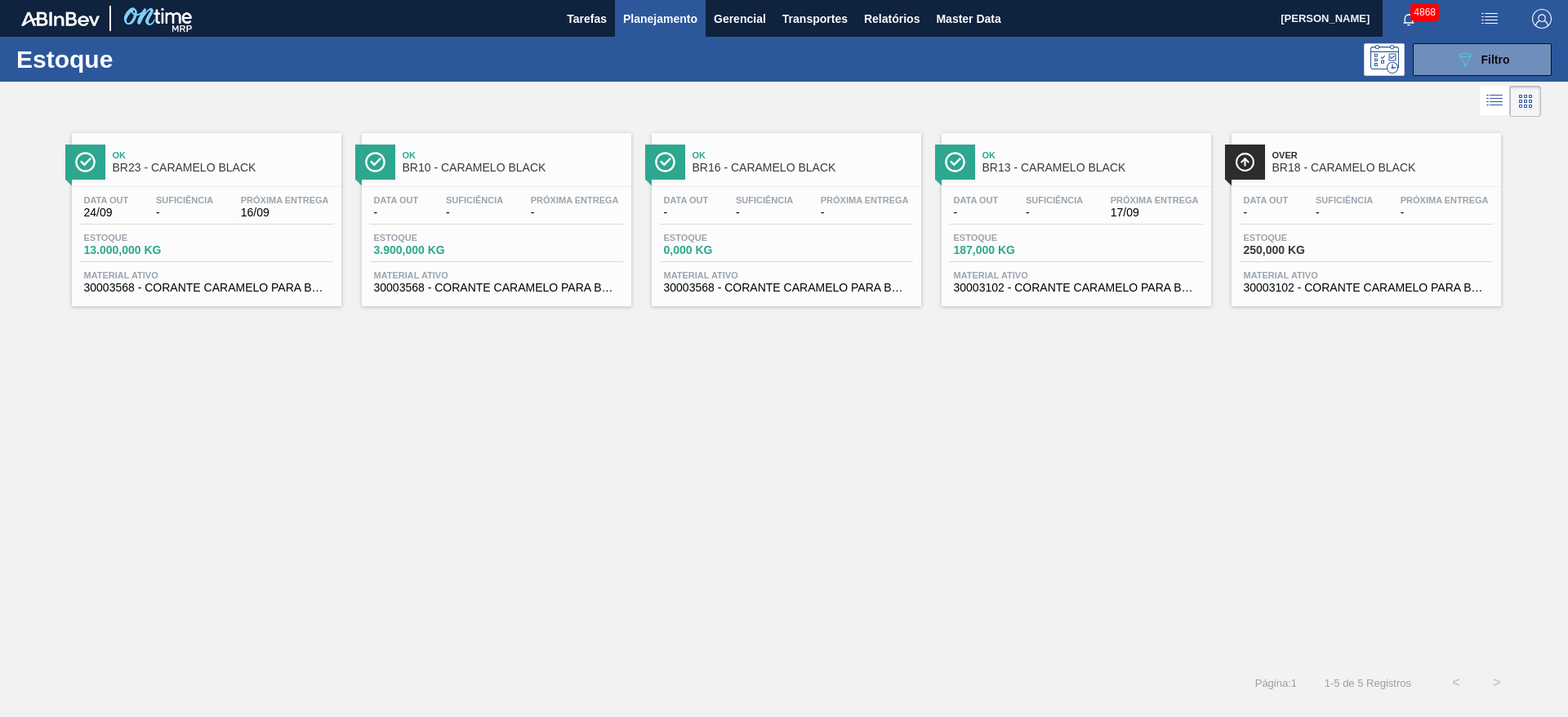
click at [818, 228] on div "Data out - Suficiência - Próxima Entrega - Estoque 0,000 KG Material ativo 3000…" at bounding box center [786, 242] width 269 height 111
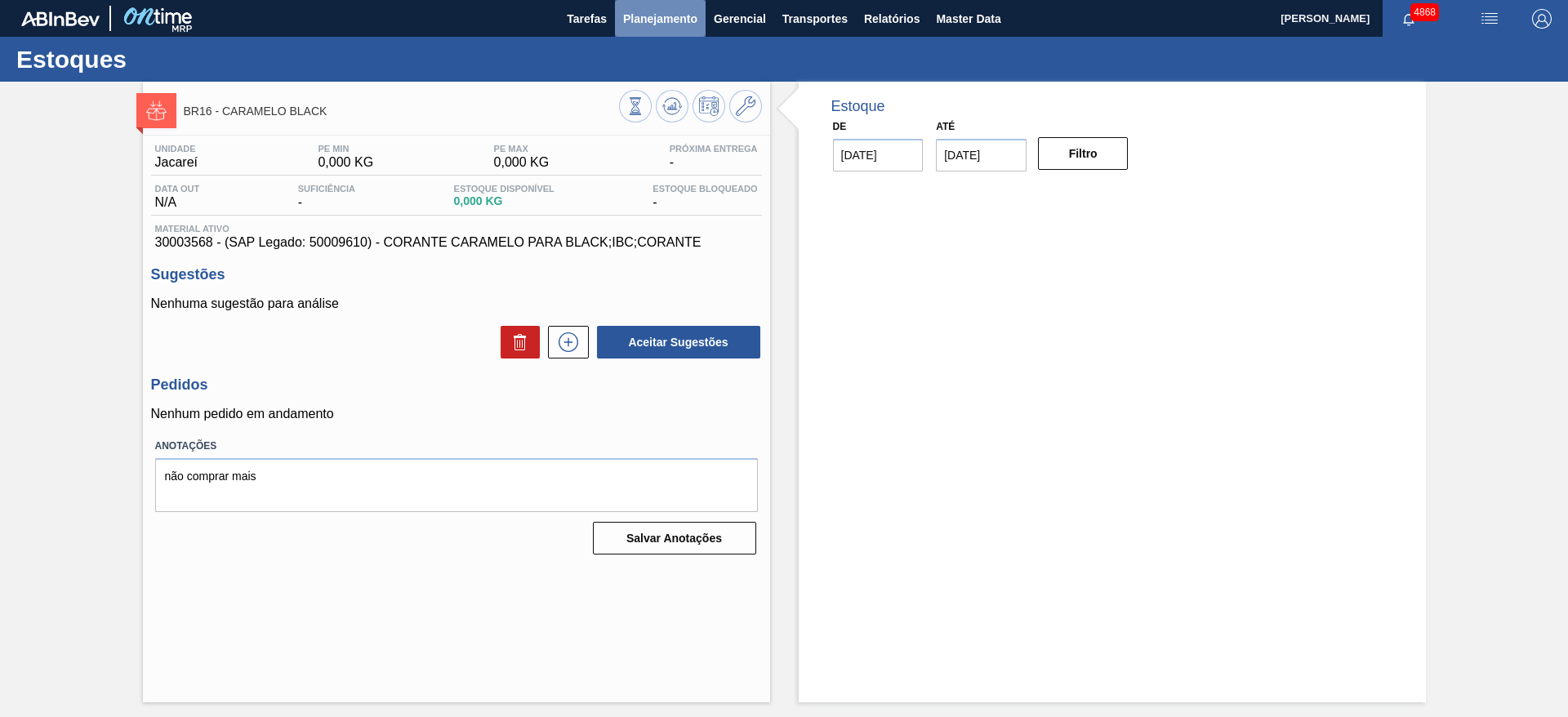
click at [684, 20] on span "Planejamento" at bounding box center [660, 18] width 75 height 20
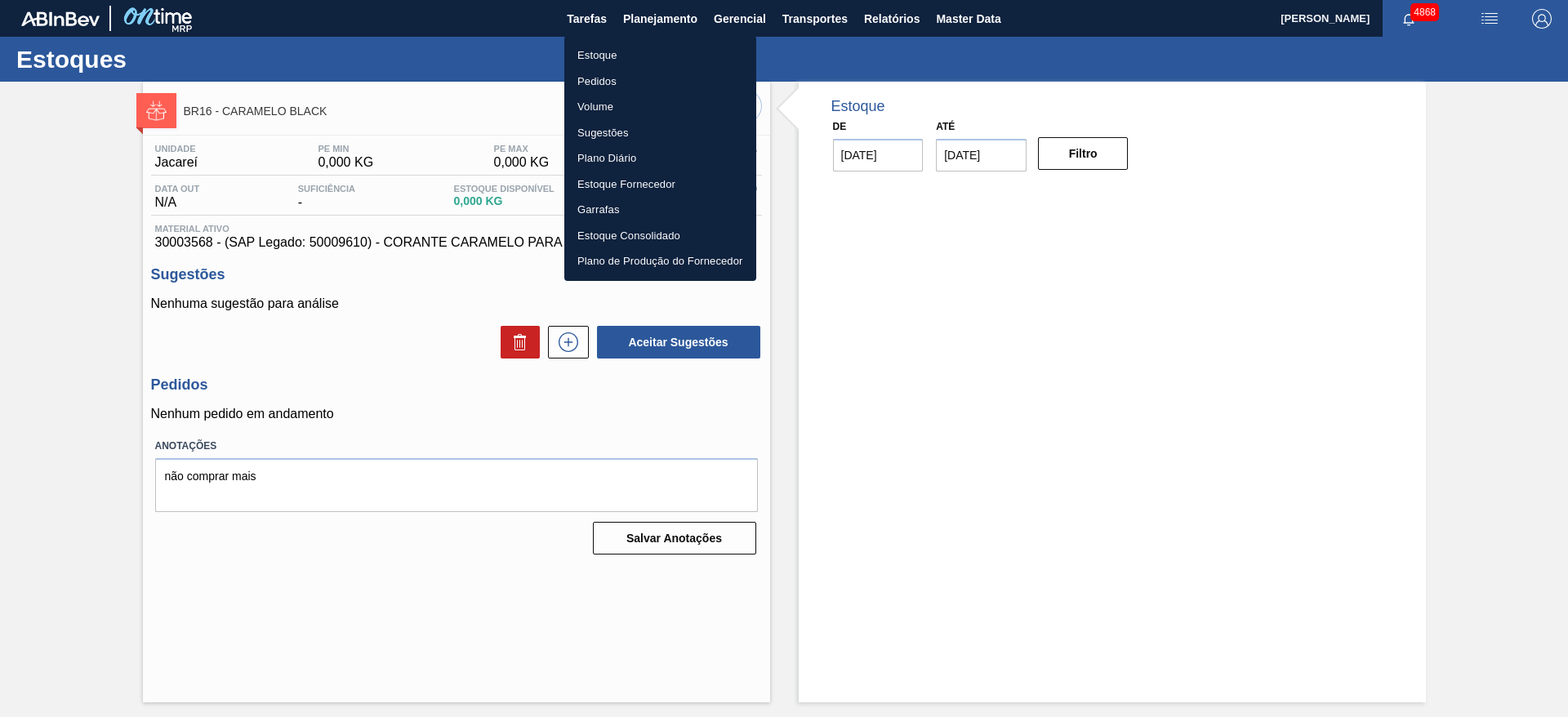
click at [619, 54] on li "Estoque" at bounding box center [660, 56] width 192 height 26
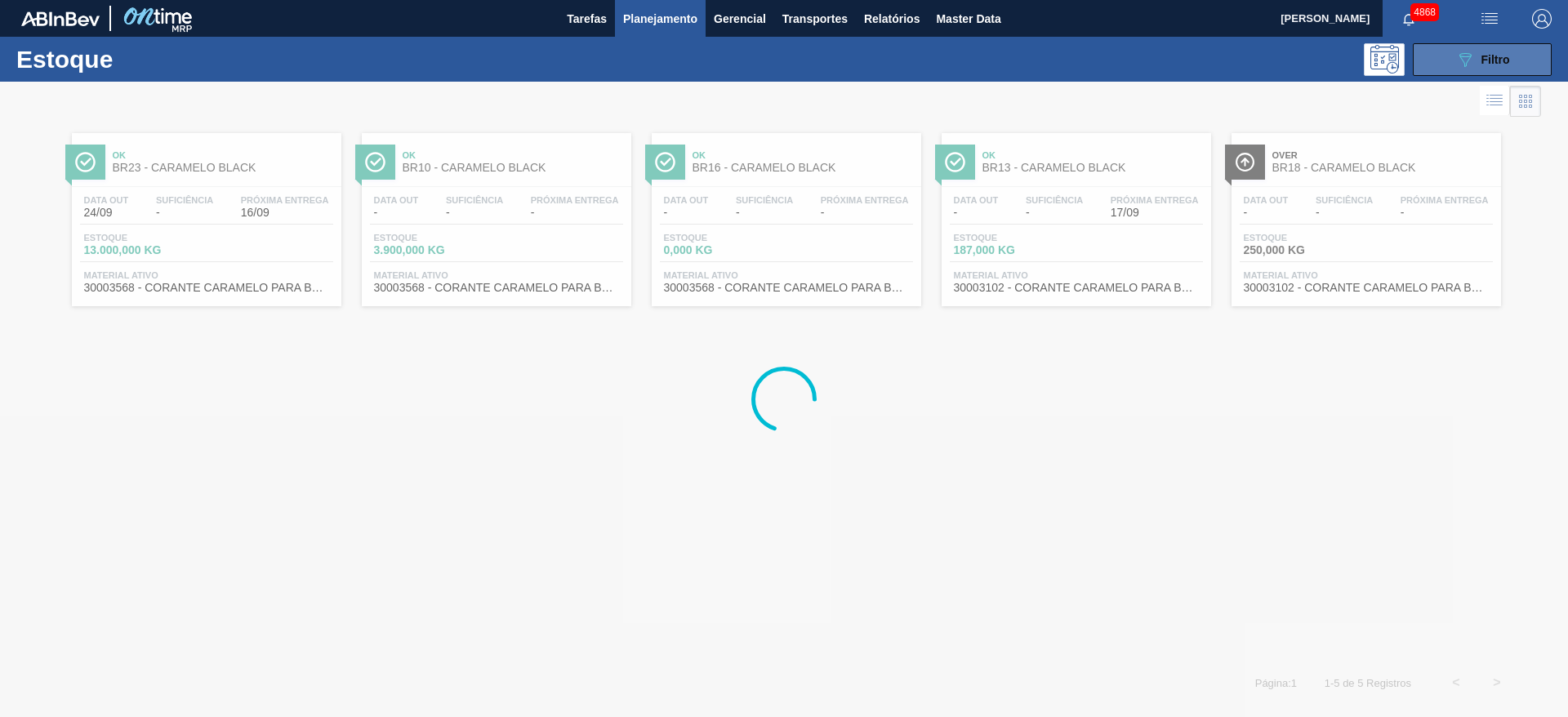
click at [1510, 58] on button "089F7B8B-B2A5-4AFE-B5C0-19BA573D28AC Filtro" at bounding box center [1482, 60] width 139 height 33
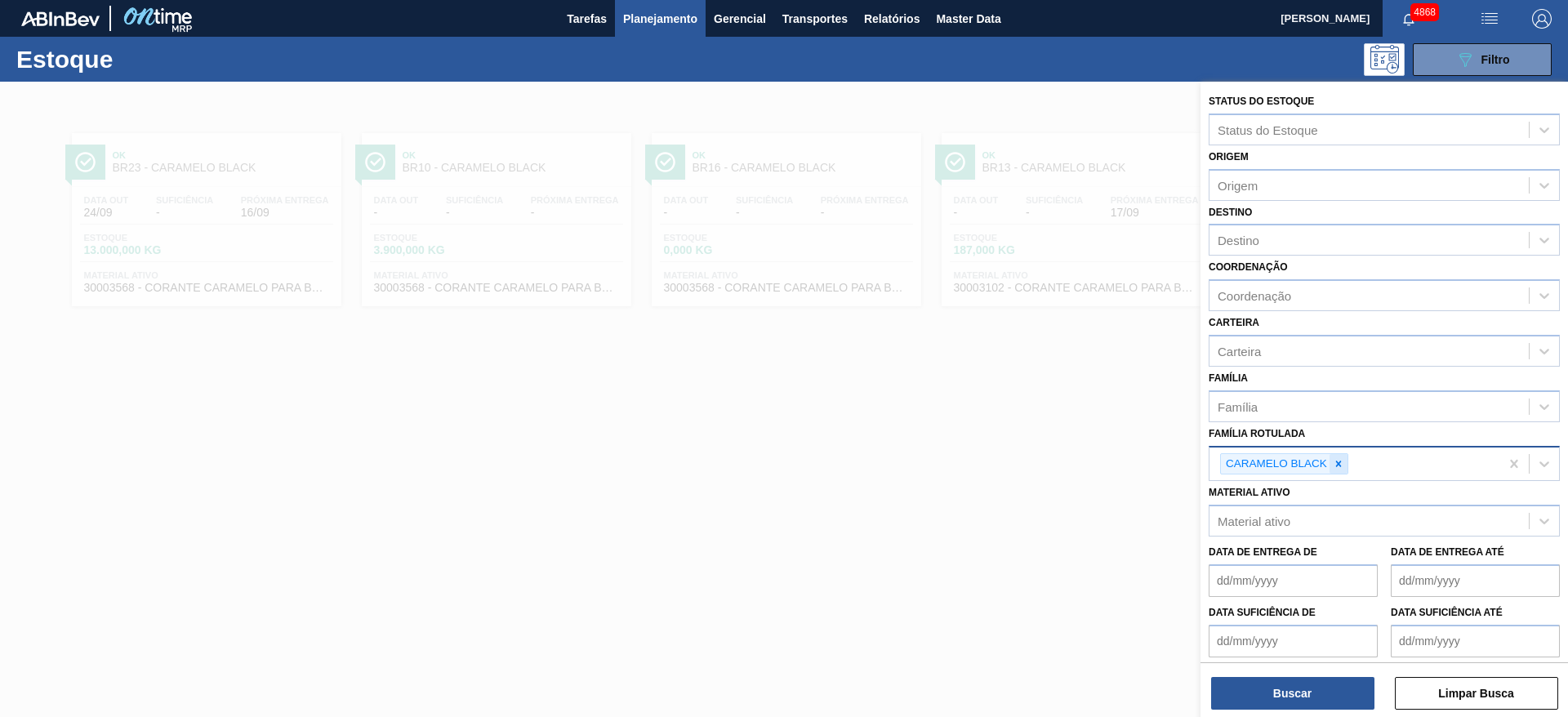
click at [1342, 461] on icon at bounding box center [1338, 463] width 11 height 11
click at [1340, 473] on div at bounding box center [1338, 464] width 18 height 20
click at [940, 348] on div at bounding box center [784, 440] width 1568 height 717
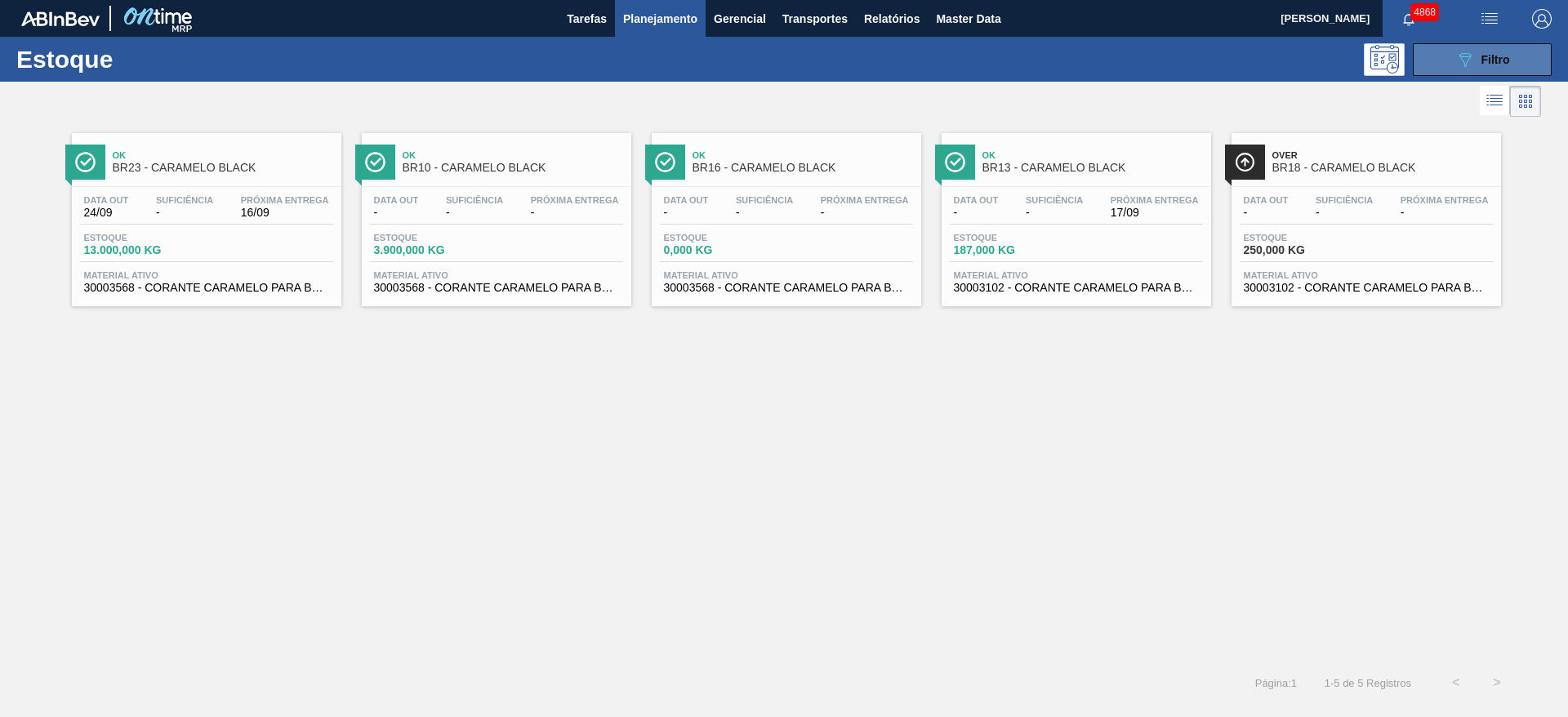
click at [1479, 56] on div "089F7B8B-B2A5-4AFE-B5C0-19BA573D28AC Filtro" at bounding box center [1482, 59] width 55 height 20
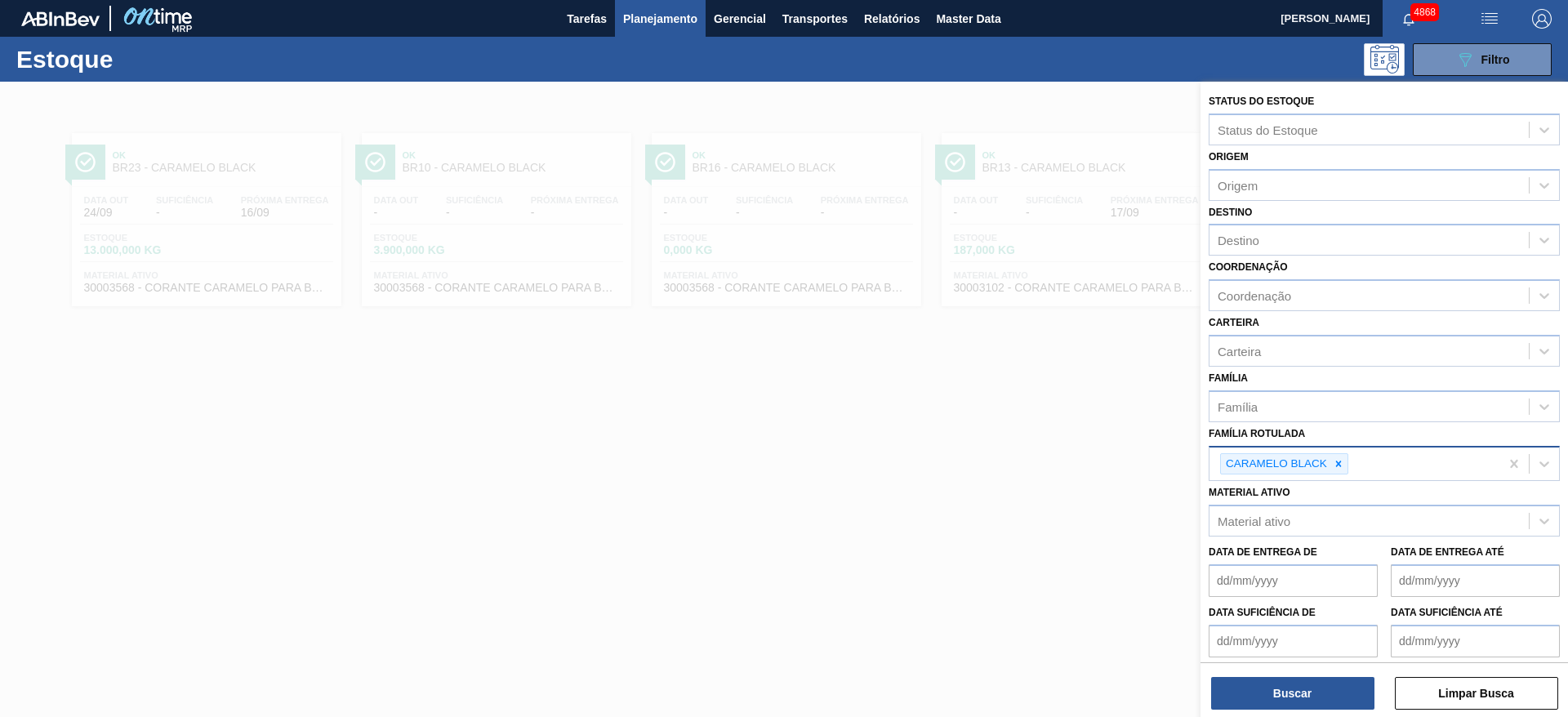
drag, startPoint x: 751, startPoint y: 34, endPoint x: 713, endPoint y: 51, distance: 41.6
click at [751, 34] on button "Gerencial" at bounding box center [739, 18] width 69 height 37
click at [662, 32] on div at bounding box center [784, 358] width 1568 height 717
click at [649, 0] on body "Tarefas Planejamento Gerencial Transportes Relatórios Master Data [PERSON_NAME]…" at bounding box center [784, 0] width 1568 height 0
click at [657, 14] on span "Planejamento" at bounding box center [660, 18] width 75 height 20
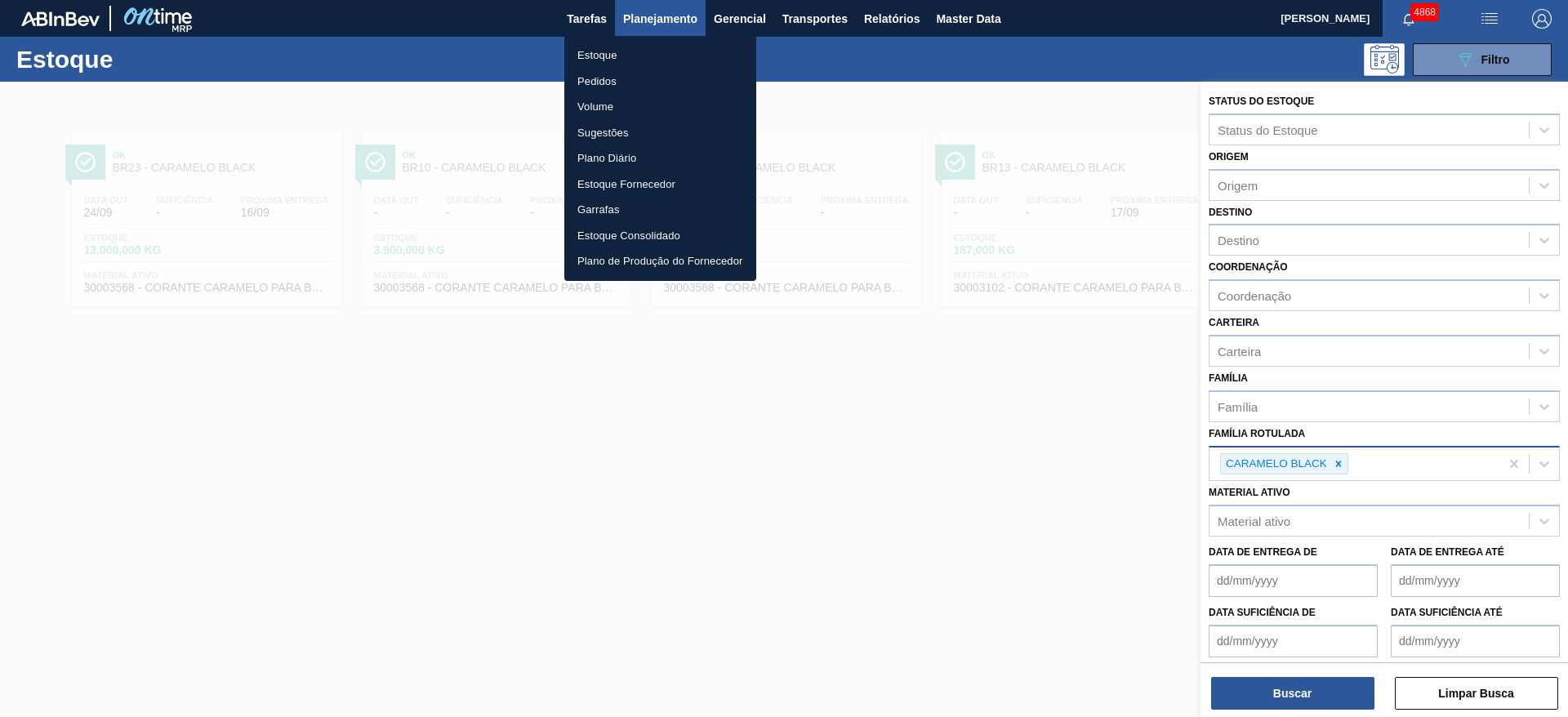
click at [625, 76] on li "Pedidos" at bounding box center [660, 82] width 192 height 26
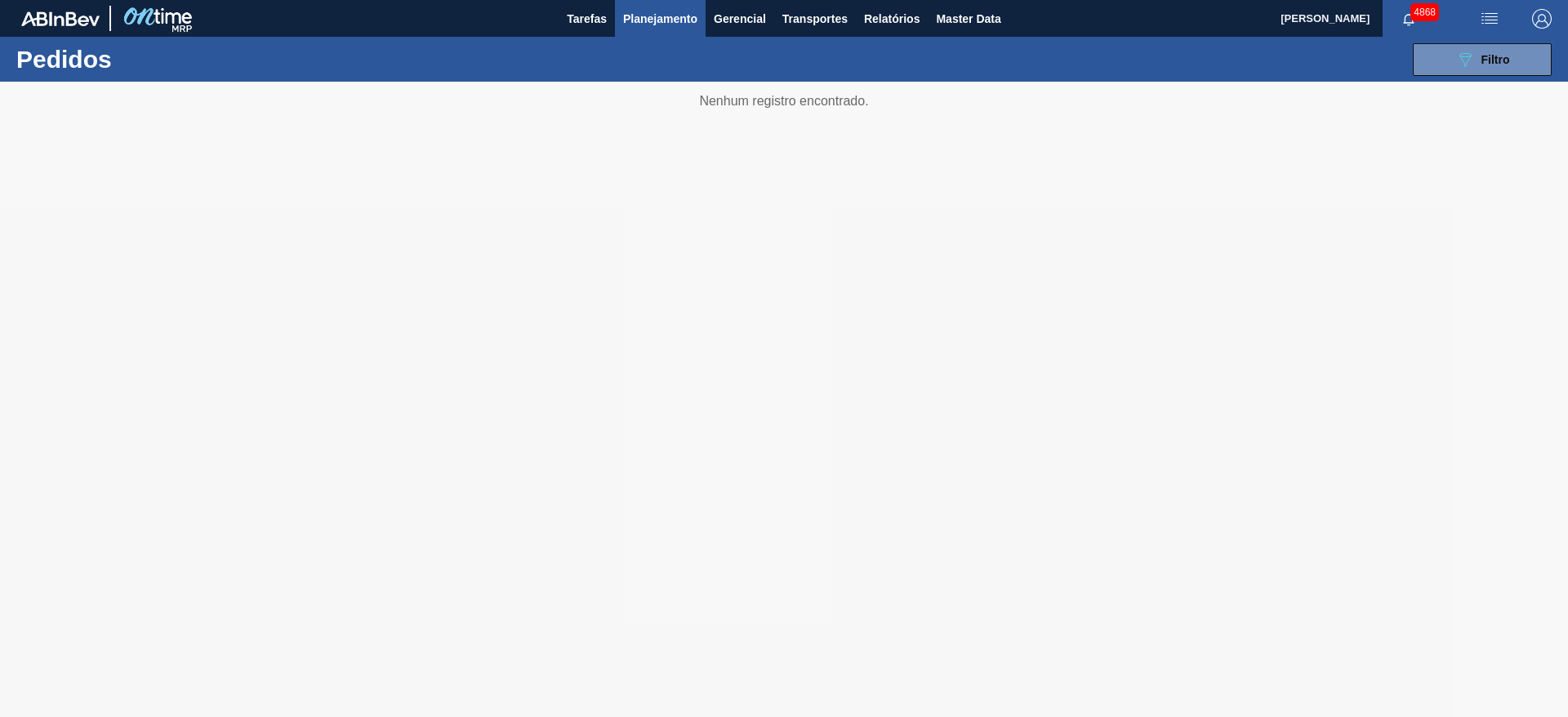
click at [1506, 38] on div "089F7B8B-B2A5-4AFE-B5C0-19BA573D28AC Filtro Código Pedido Portal Códido PO SAP …" at bounding box center [910, 59] width 1299 height 49
click at [1510, 55] on button "089F7B8B-B2A5-4AFE-B5C0-19BA573D28AC Filtro" at bounding box center [1482, 60] width 139 height 33
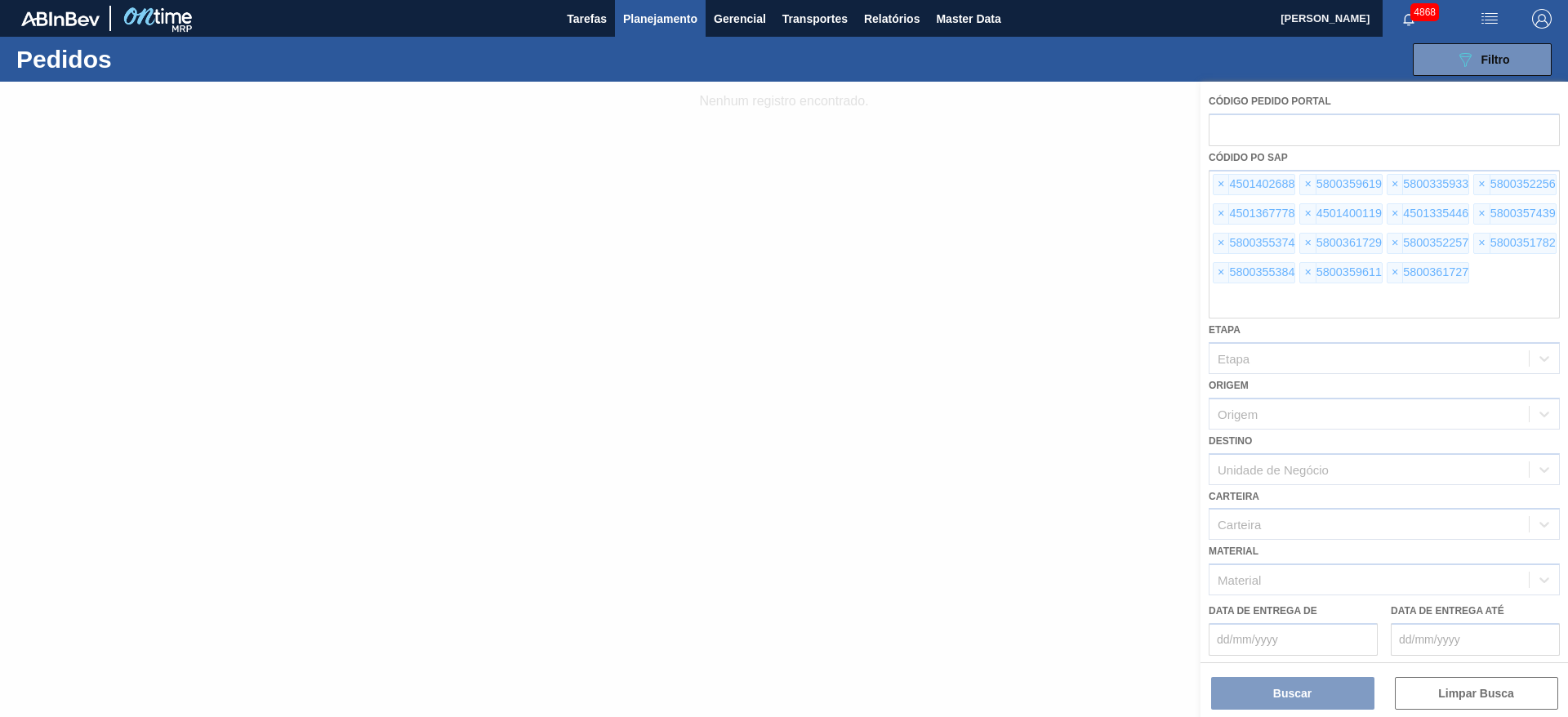
click at [1217, 182] on div at bounding box center [784, 399] width 1568 height 635
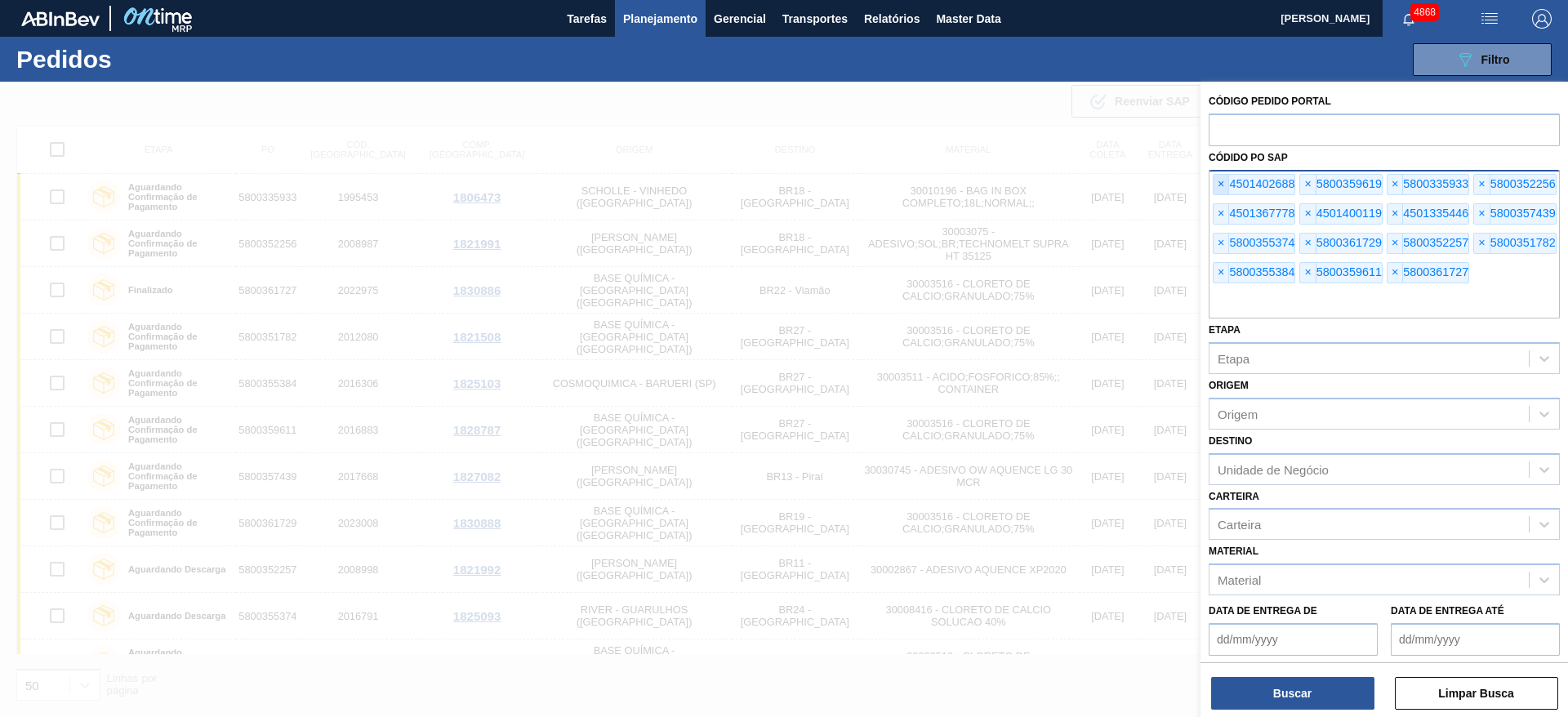
click at [1217, 181] on span "×" at bounding box center [1221, 184] width 16 height 20
click at [1223, 188] on span "×" at bounding box center [1221, 184] width 16 height 20
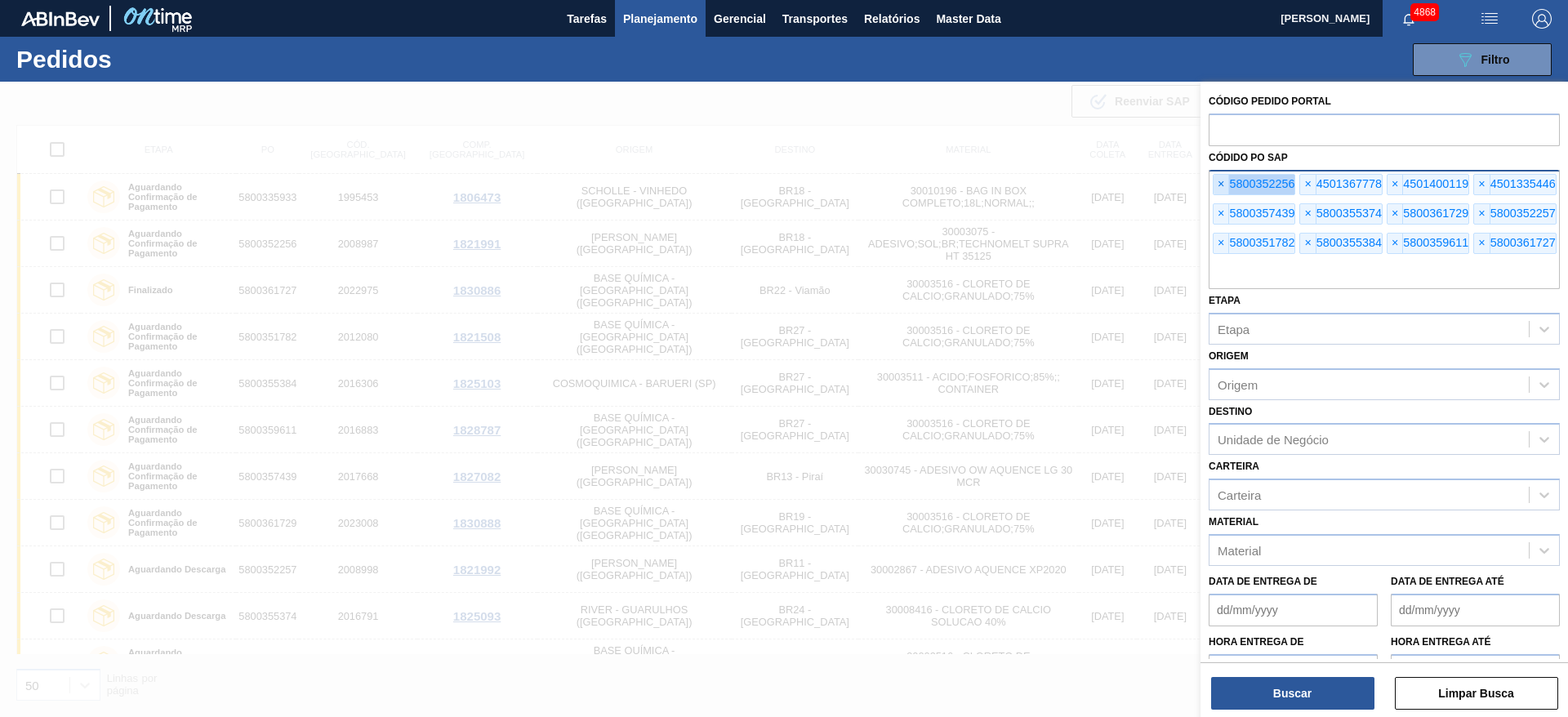
click at [1223, 188] on span "×" at bounding box center [1221, 184] width 16 height 20
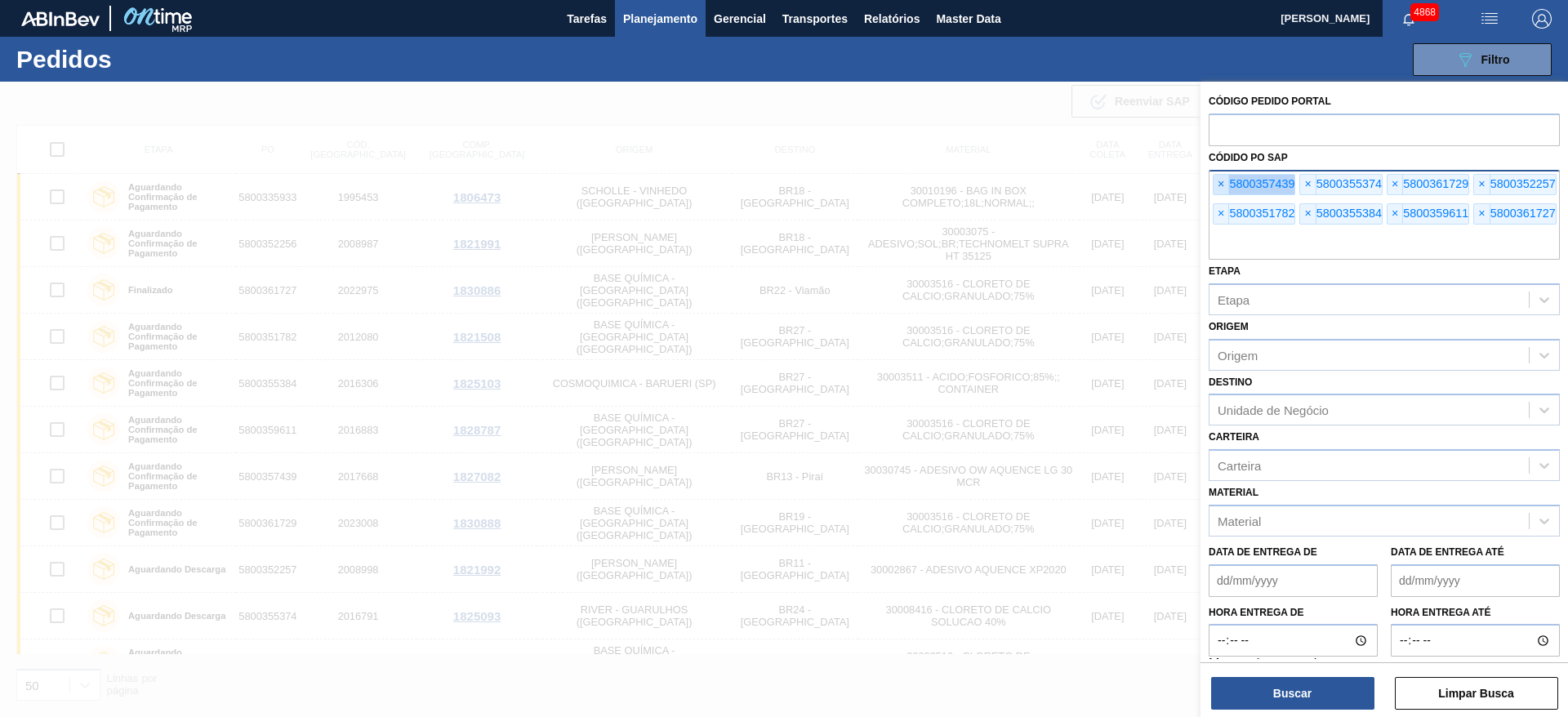
click at [1223, 188] on span "×" at bounding box center [1221, 184] width 16 height 20
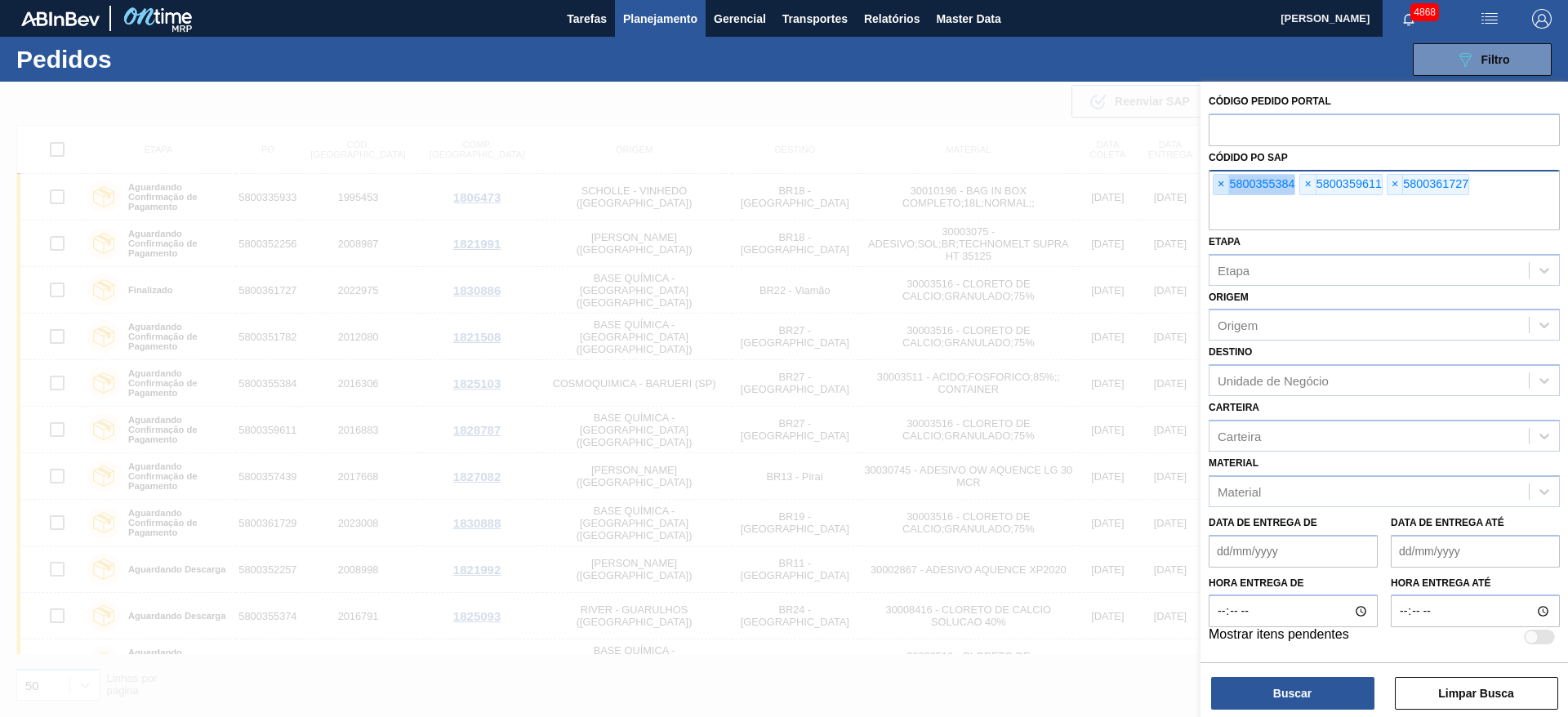
drag, startPoint x: 1223, startPoint y: 187, endPoint x: 1214, endPoint y: 179, distance: 12.0
click at [1217, 181] on span "×" at bounding box center [1221, 184] width 16 height 20
click at [1213, 179] on div "× 5800359611" at bounding box center [1254, 184] width 83 height 21
click at [1213, 180] on div "× 5800359611" at bounding box center [1254, 184] width 83 height 21
click at [1211, 181] on div "× 5800359611 × 5800361727" at bounding box center [1384, 201] width 351 height 61
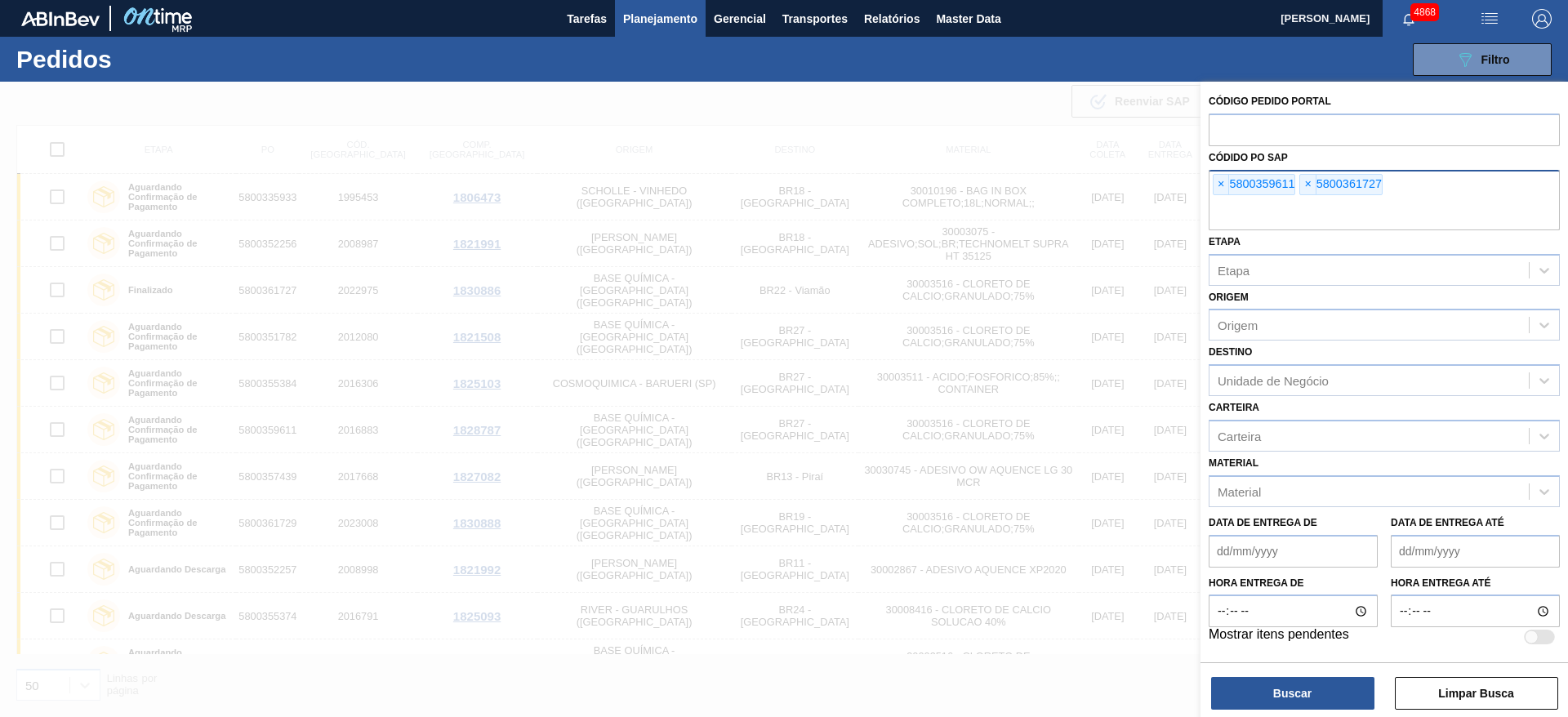
click at [1235, 181] on div "× 5800359611" at bounding box center [1254, 184] width 83 height 21
click at [1227, 185] on div "× 5800359611" at bounding box center [1254, 184] width 83 height 21
click at [1223, 187] on span "×" at bounding box center [1221, 184] width 16 height 20
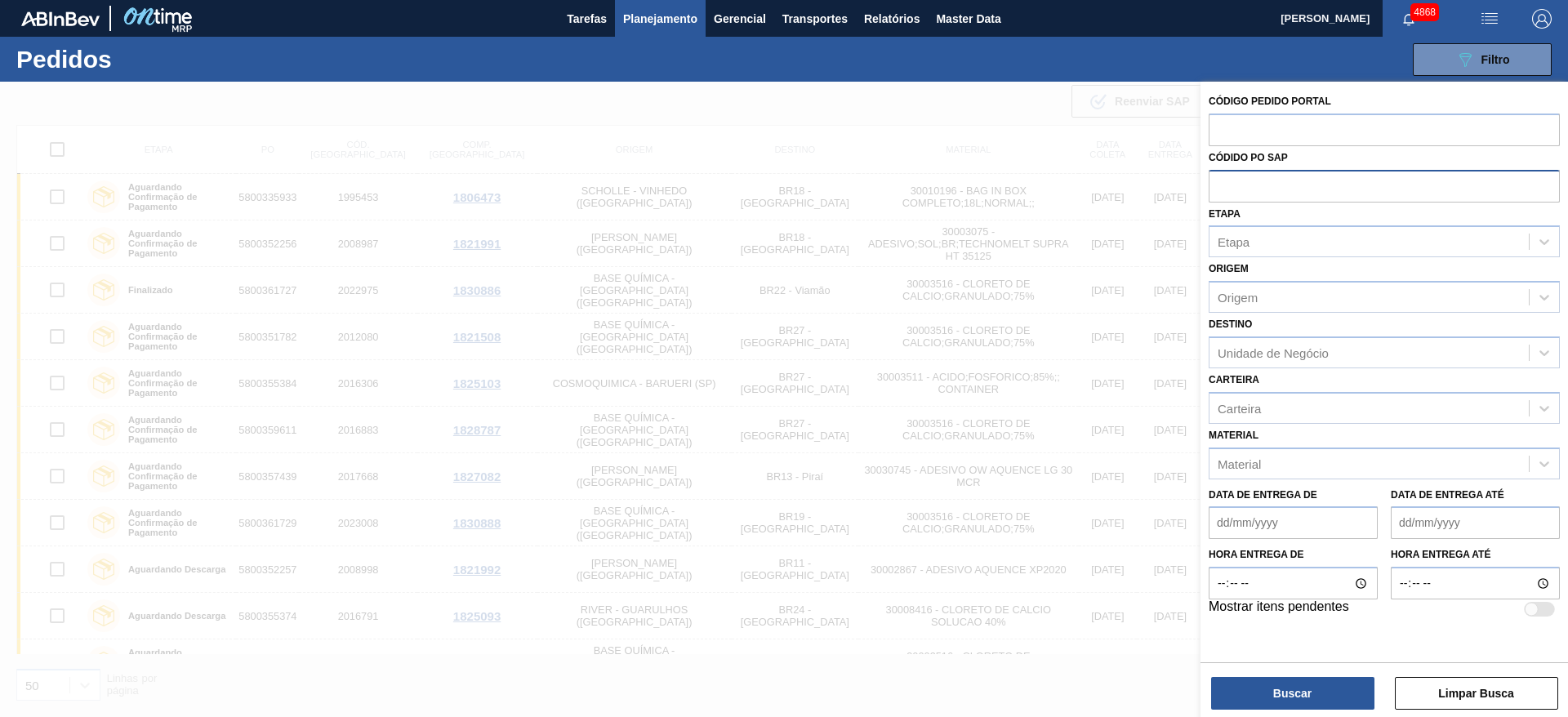
click at [1223, 187] on input "text" at bounding box center [1384, 186] width 351 height 31
click at [1260, 308] on div "Origem" at bounding box center [1369, 297] width 320 height 23
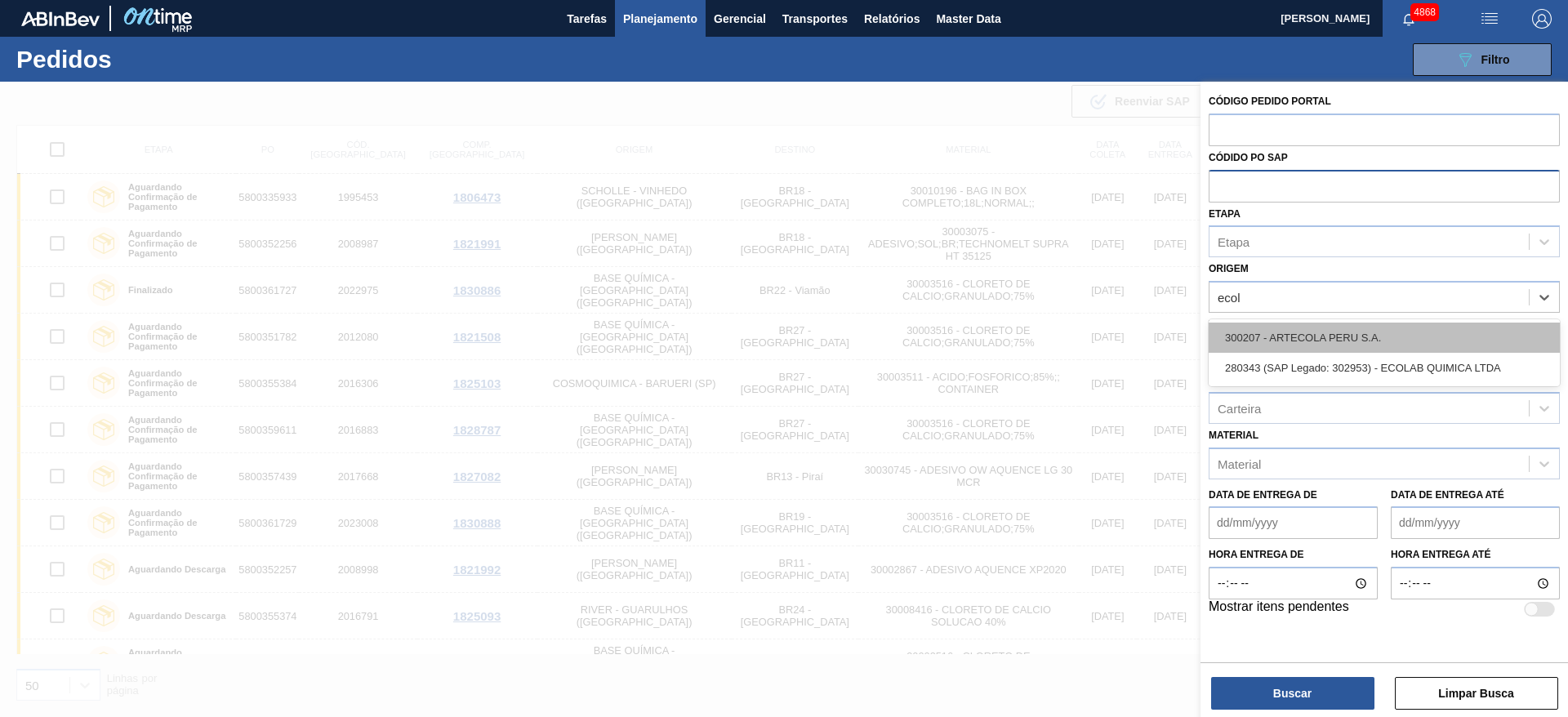
type input "ecola"
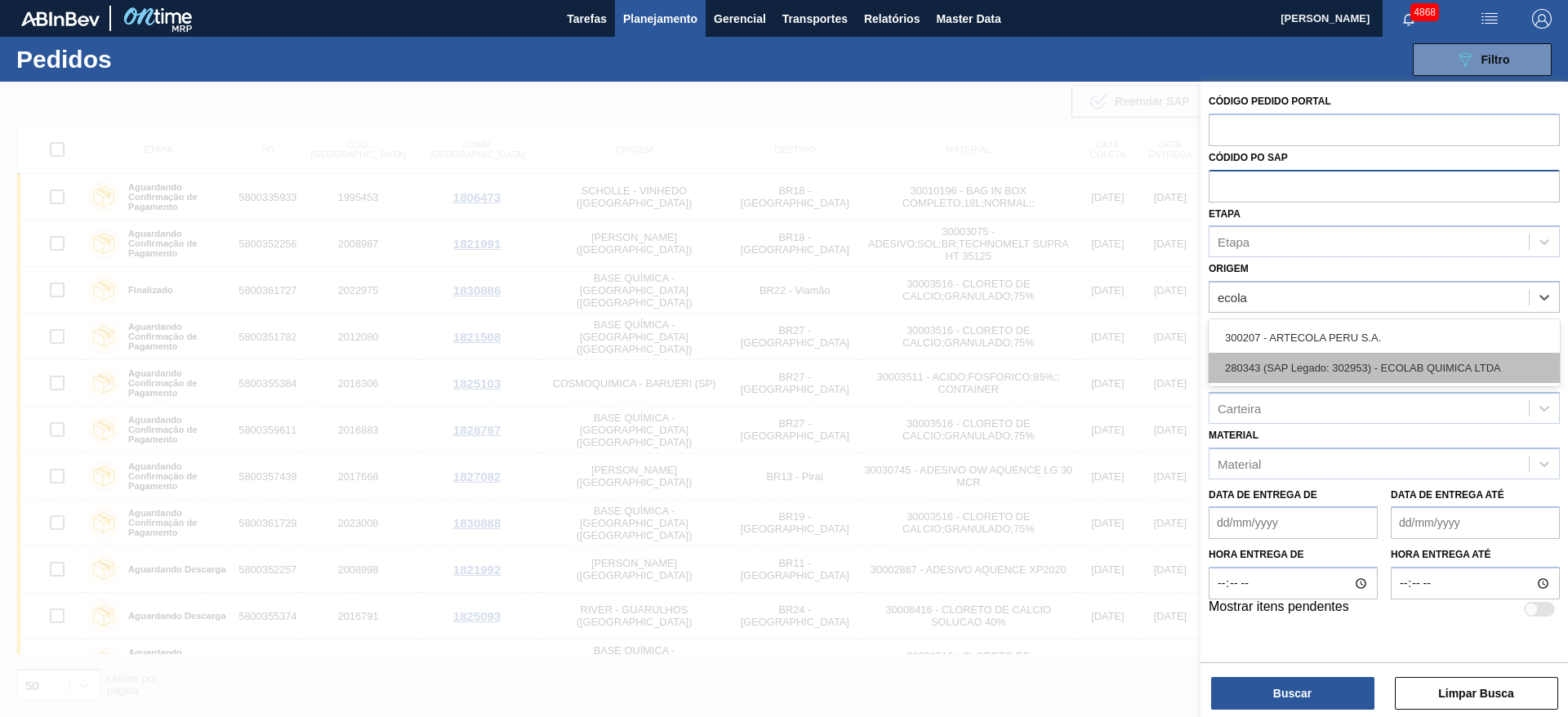
click at [1361, 368] on div "280343 (SAP Legado: 302953) - ECOLAB QUIMICA LTDA" at bounding box center [1384, 368] width 351 height 30
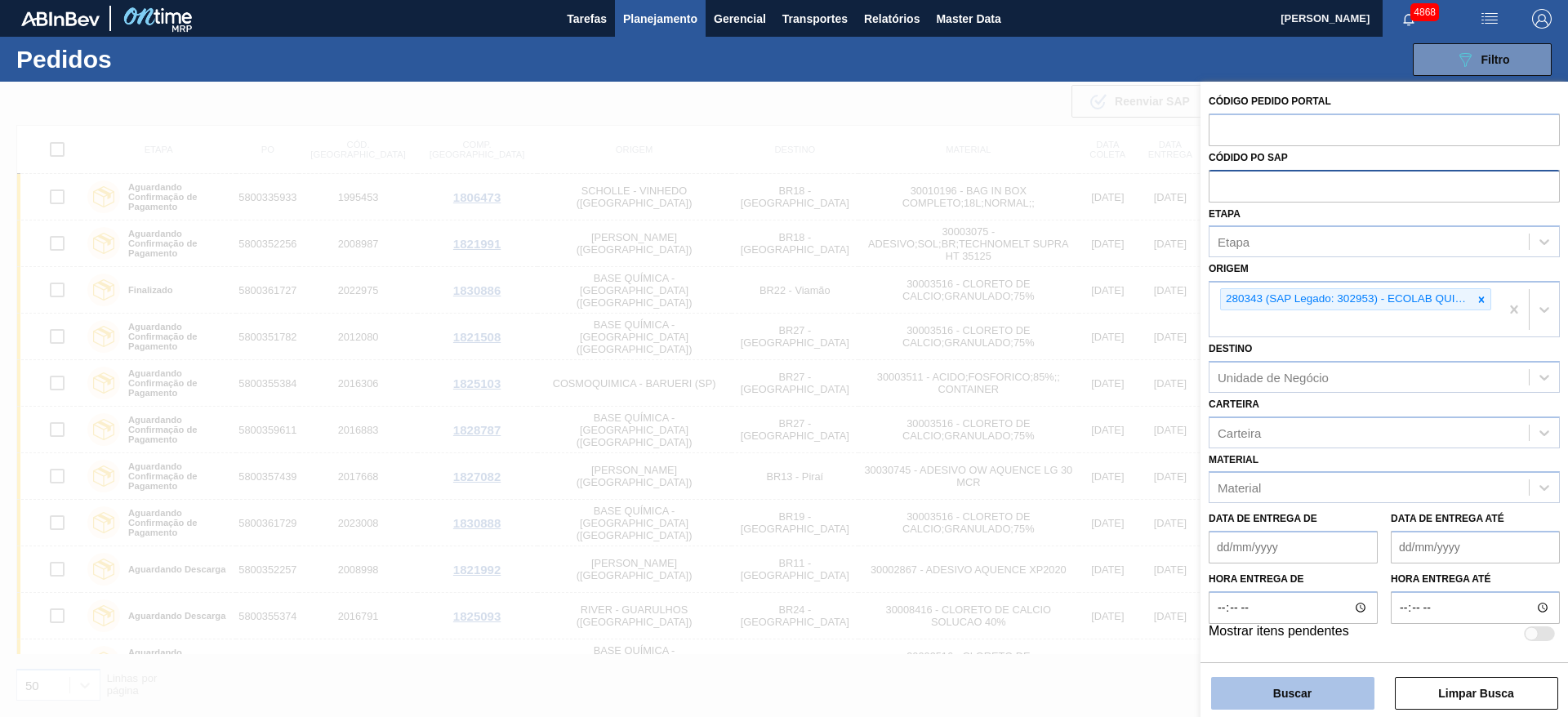
click at [1325, 683] on button "Buscar" at bounding box center [1293, 694] width 163 height 33
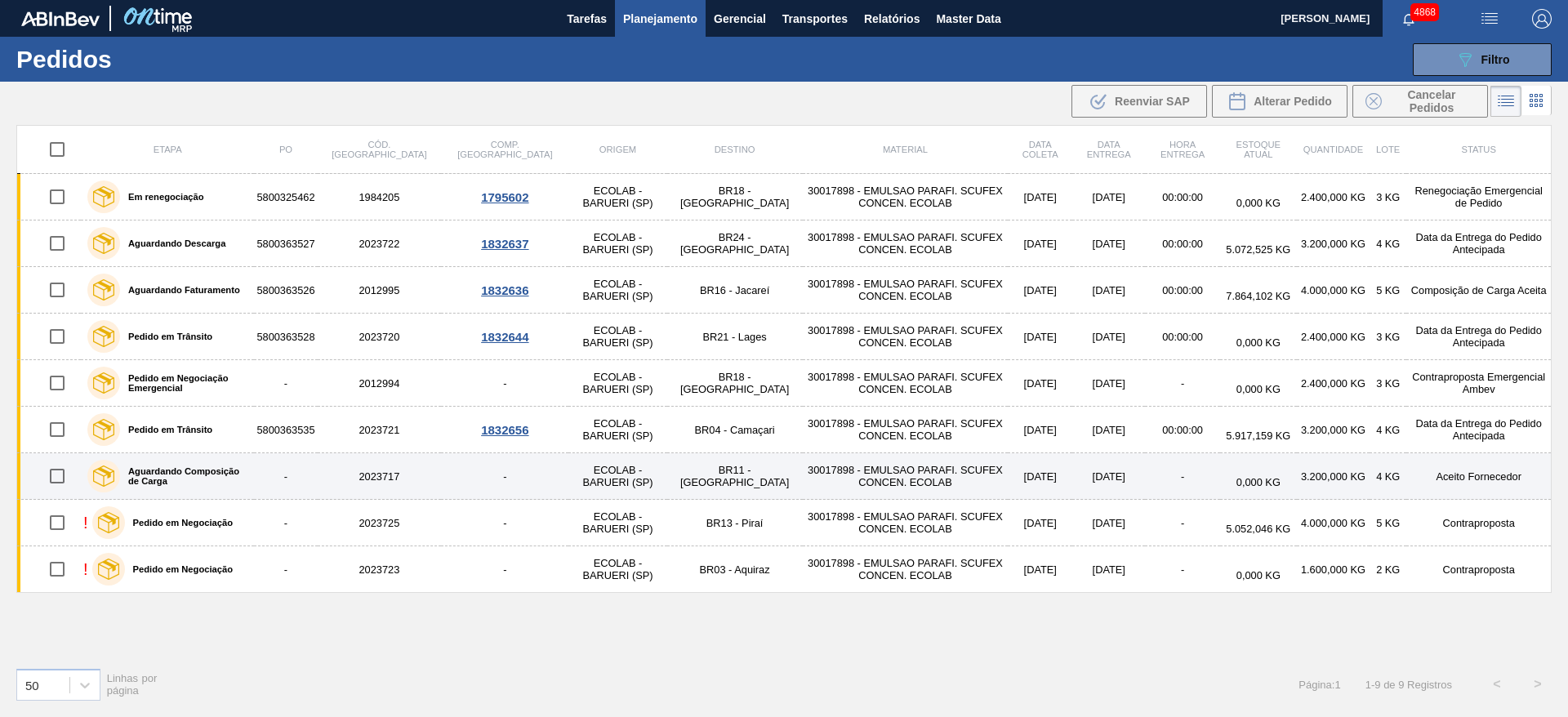
click at [292, 481] on td "-" at bounding box center [285, 477] width 63 height 47
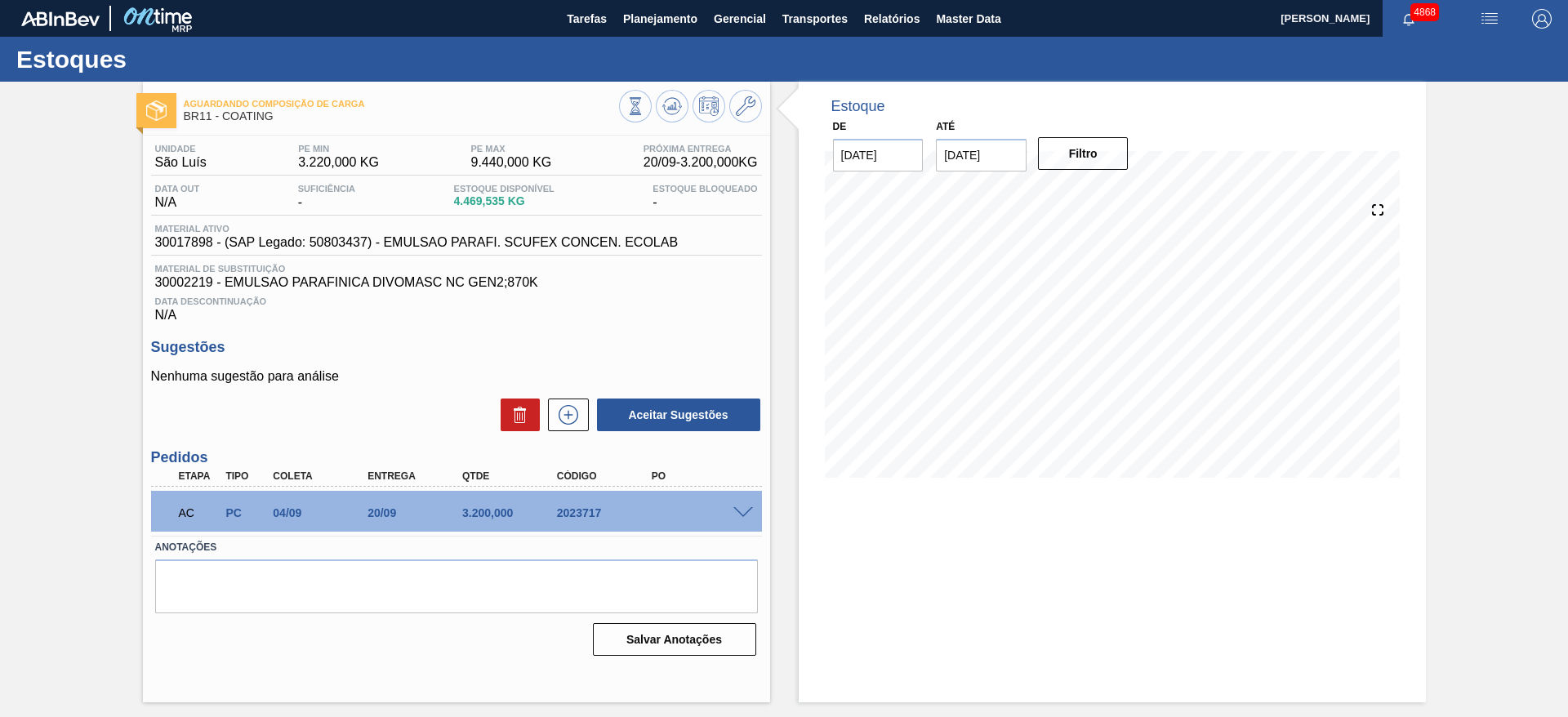
click at [744, 510] on span at bounding box center [743, 514] width 20 height 12
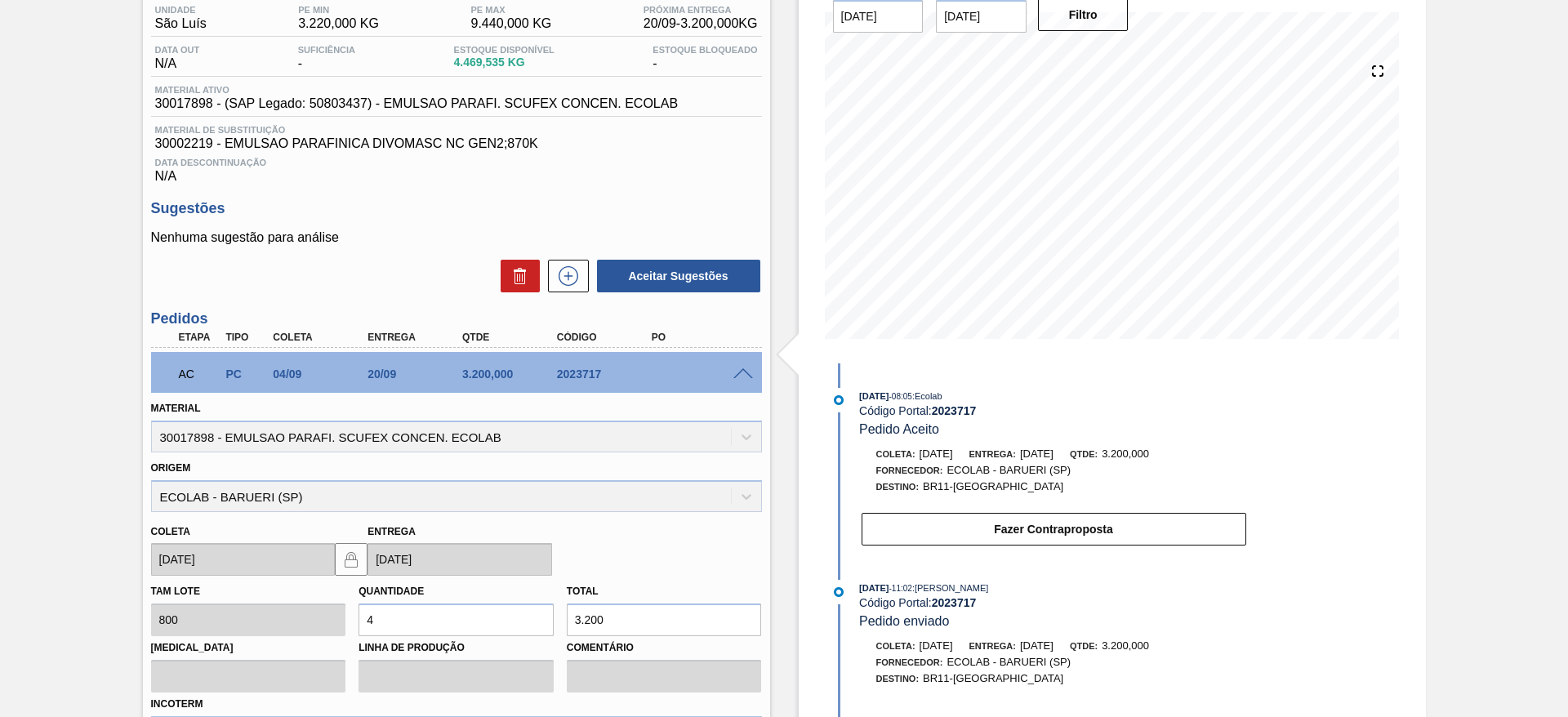
scroll to position [349, 0]
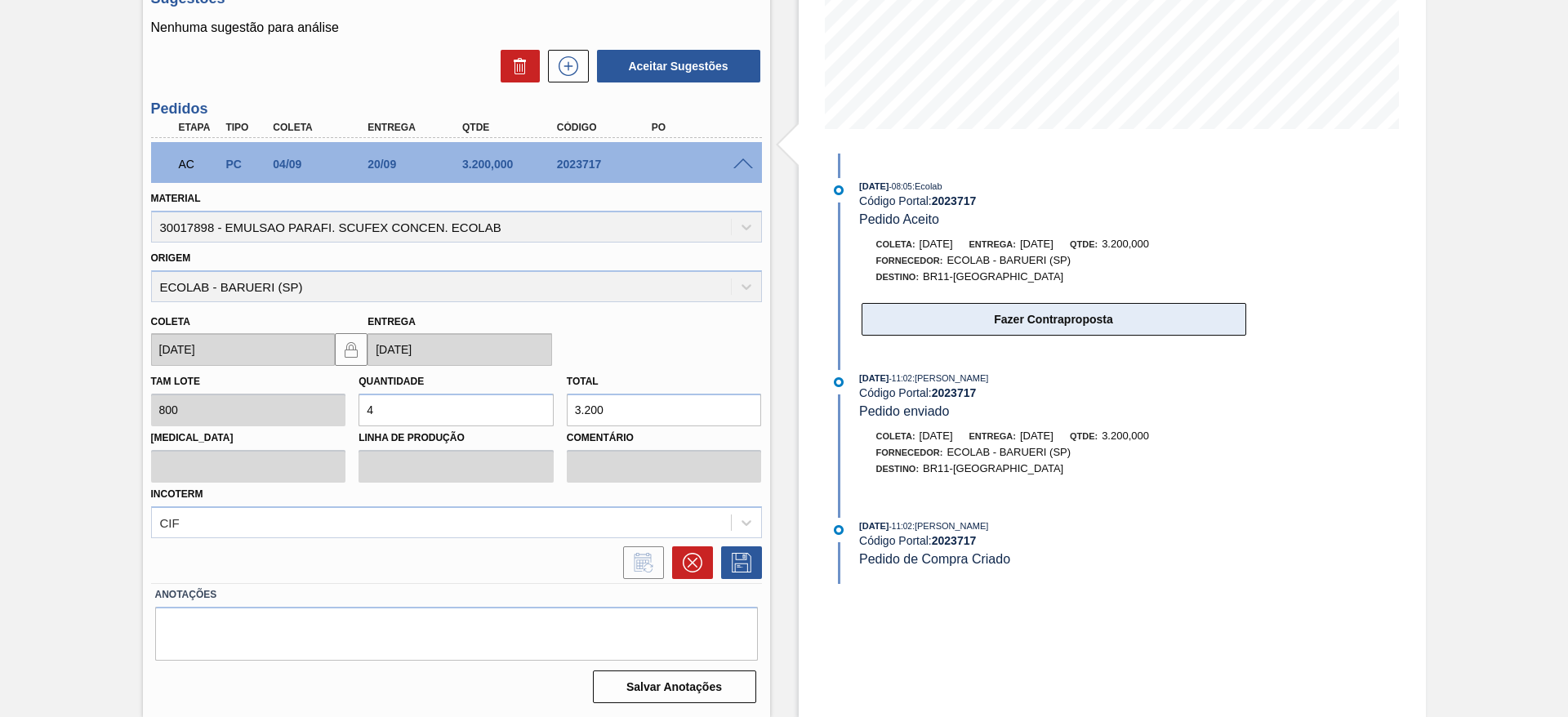
click at [1078, 317] on button "Fazer Contraproposta" at bounding box center [1054, 320] width 385 height 33
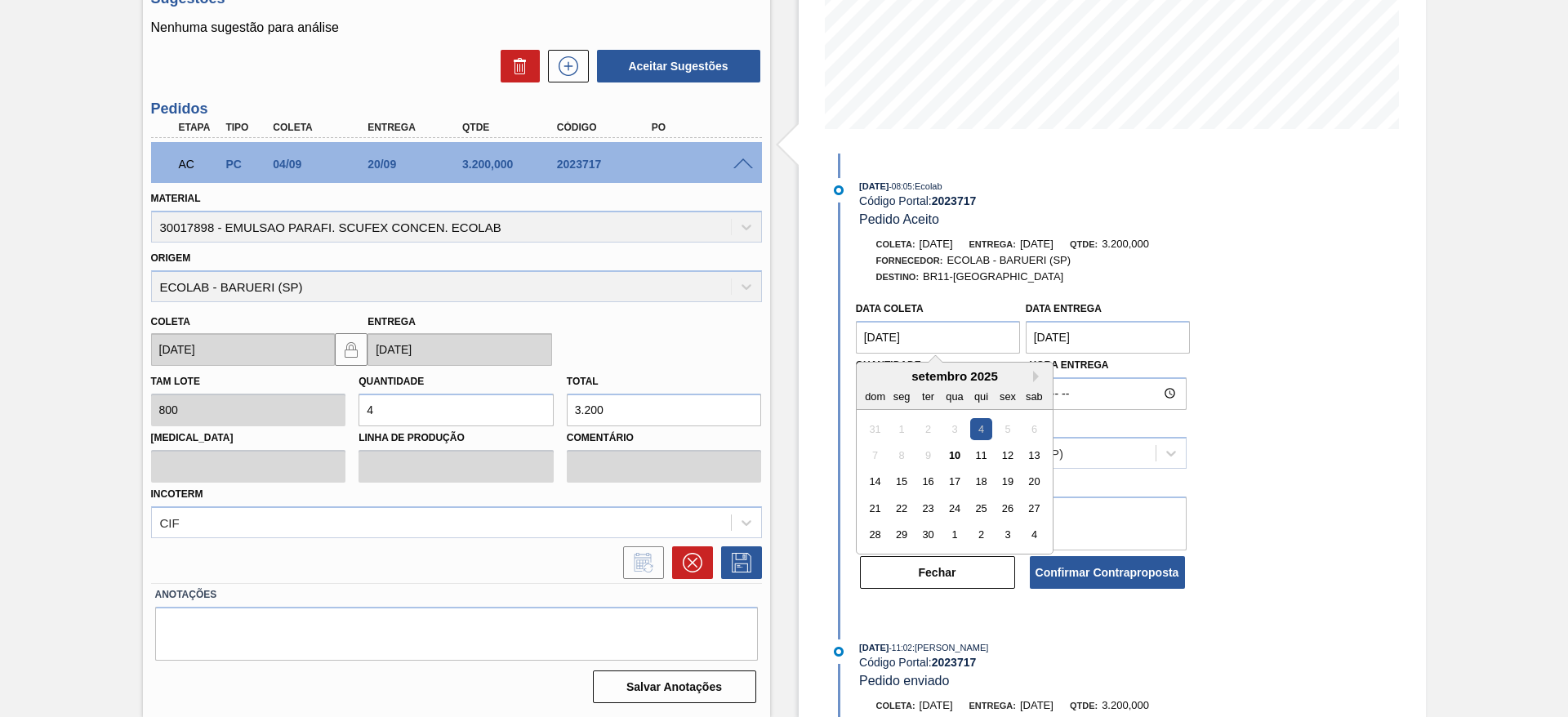
drag, startPoint x: 872, startPoint y: 335, endPoint x: 854, endPoint y: 338, distance: 18.2
click at [856, 338] on coleta "[DATE]" at bounding box center [938, 337] width 165 height 33
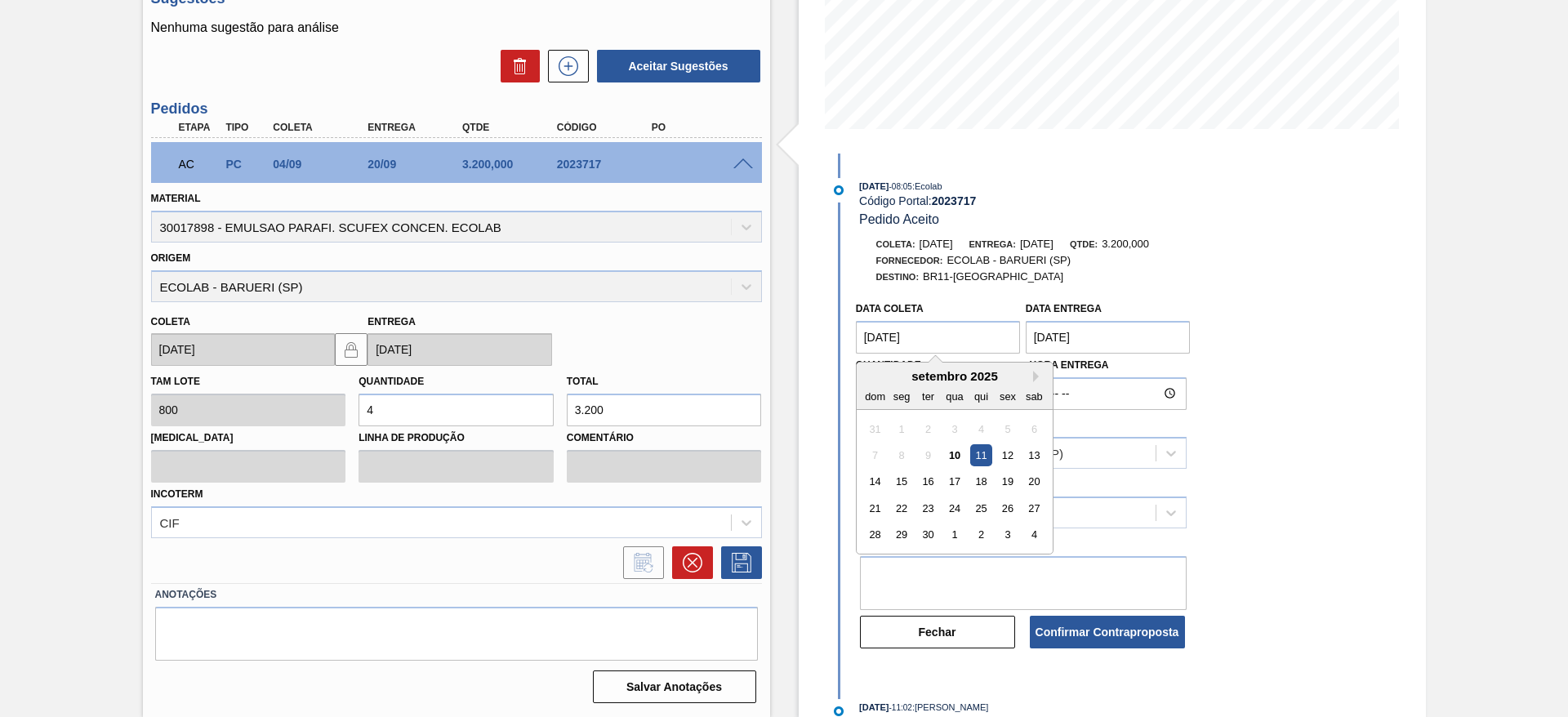
type coleta "[DATE]"
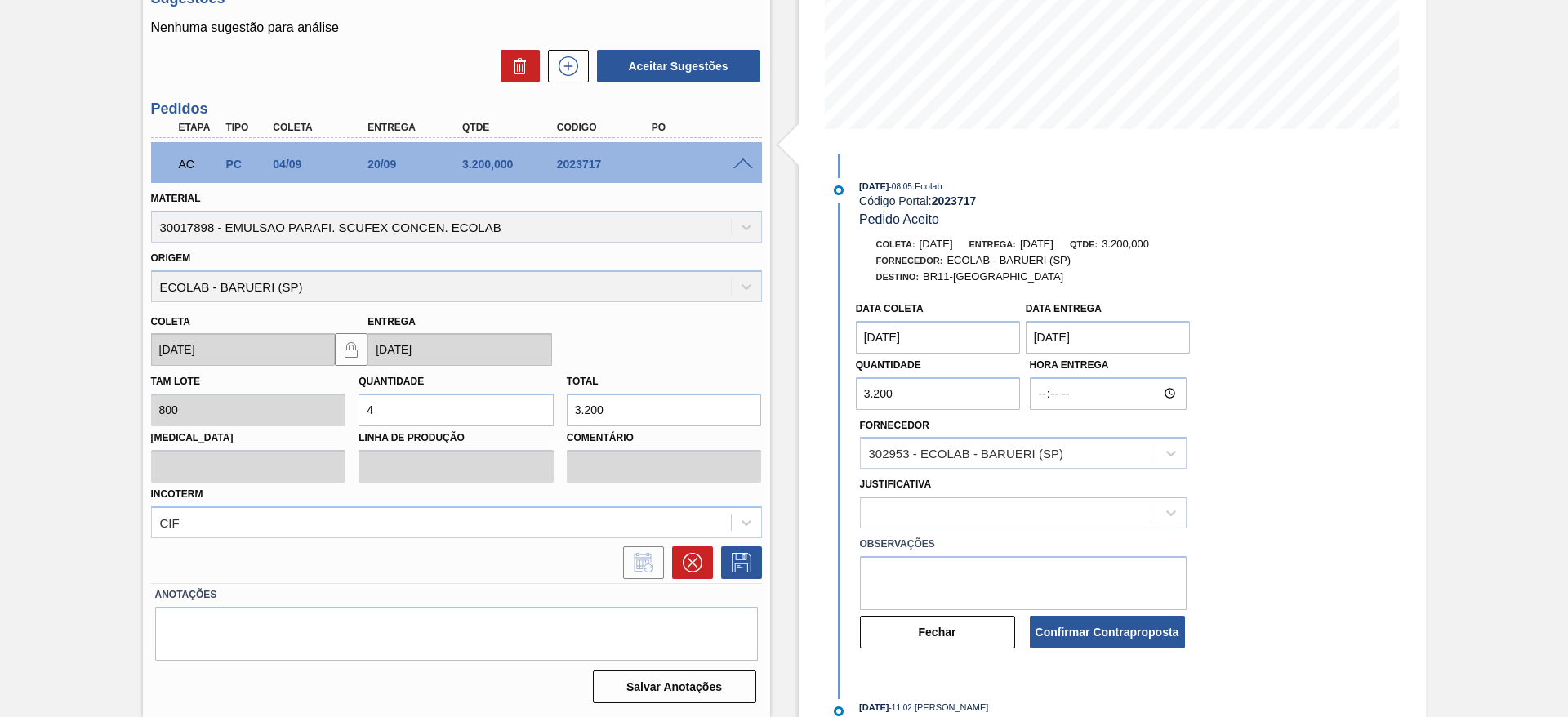
click at [1242, 365] on div "Data coleta [DATE] Data entrega [DATE] Quantidade 3.200 Hora Entrega Fornecedor…" at bounding box center [1037, 471] width 420 height 357
click at [1117, 630] on button "Confirmar Contraproposta" at bounding box center [1107, 633] width 155 height 33
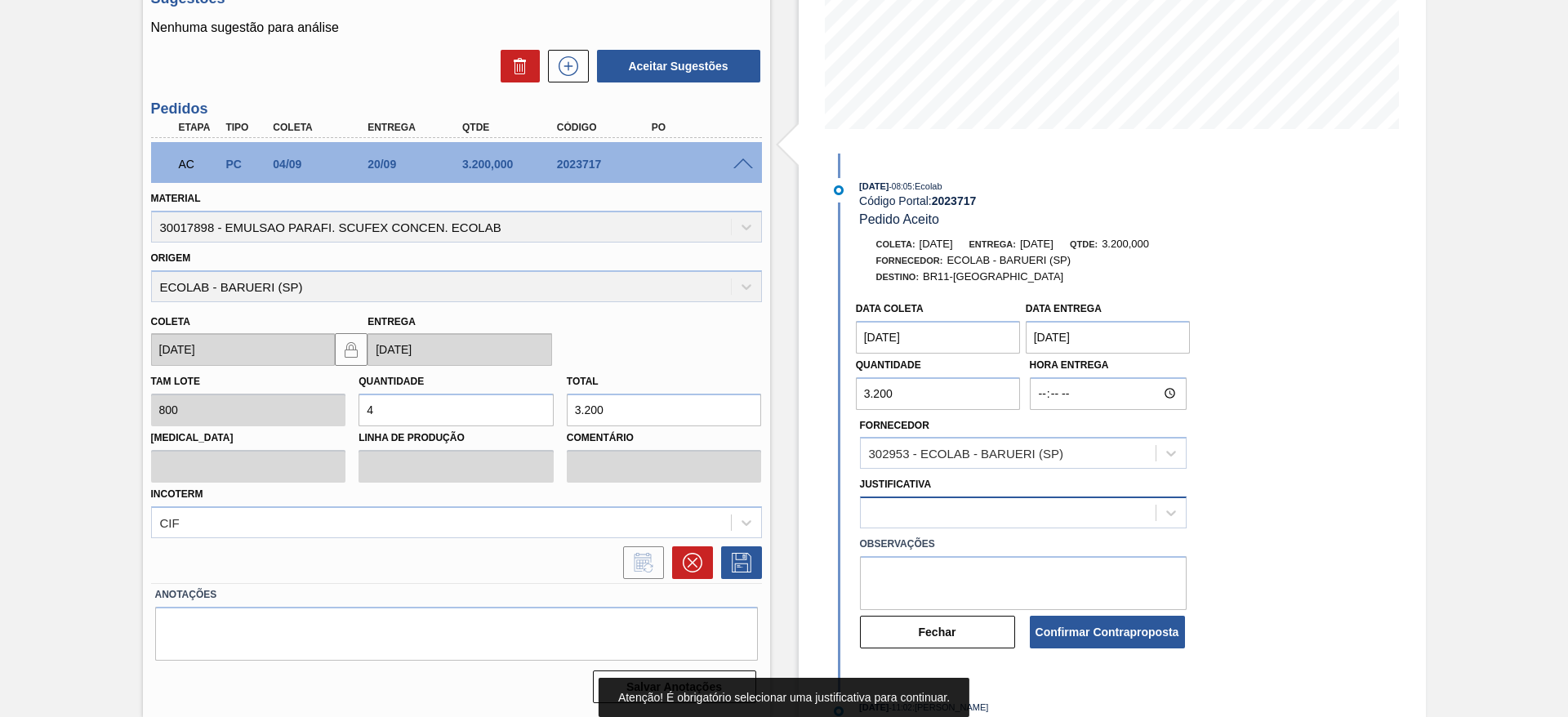
click at [1023, 513] on div at bounding box center [1008, 513] width 294 height 23
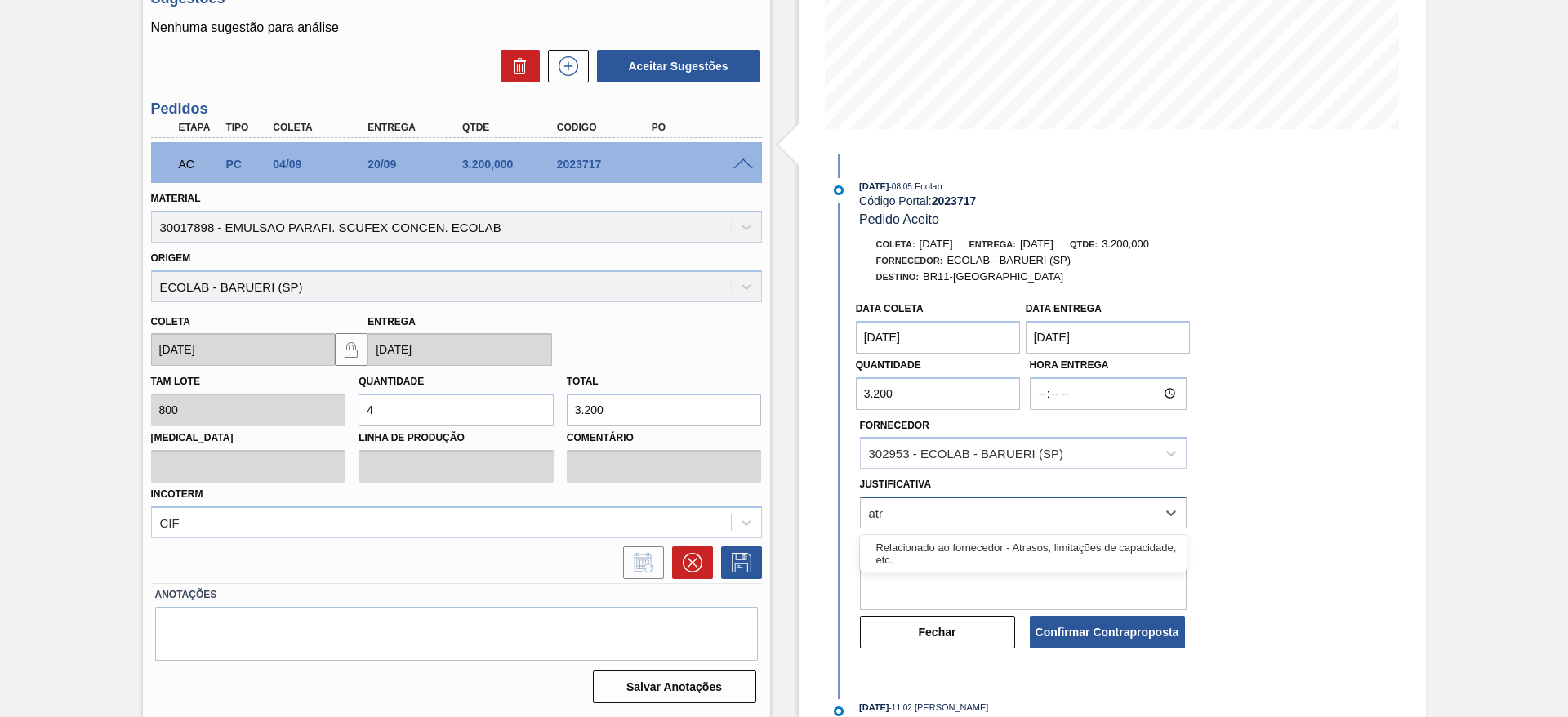
type input "atra"
click at [1012, 557] on div "Relacionado ao fornecedor - Atrasos, limitações de capacidade, etc." at bounding box center [1023, 553] width 327 height 30
click at [1060, 595] on textarea at bounding box center [1023, 583] width 327 height 54
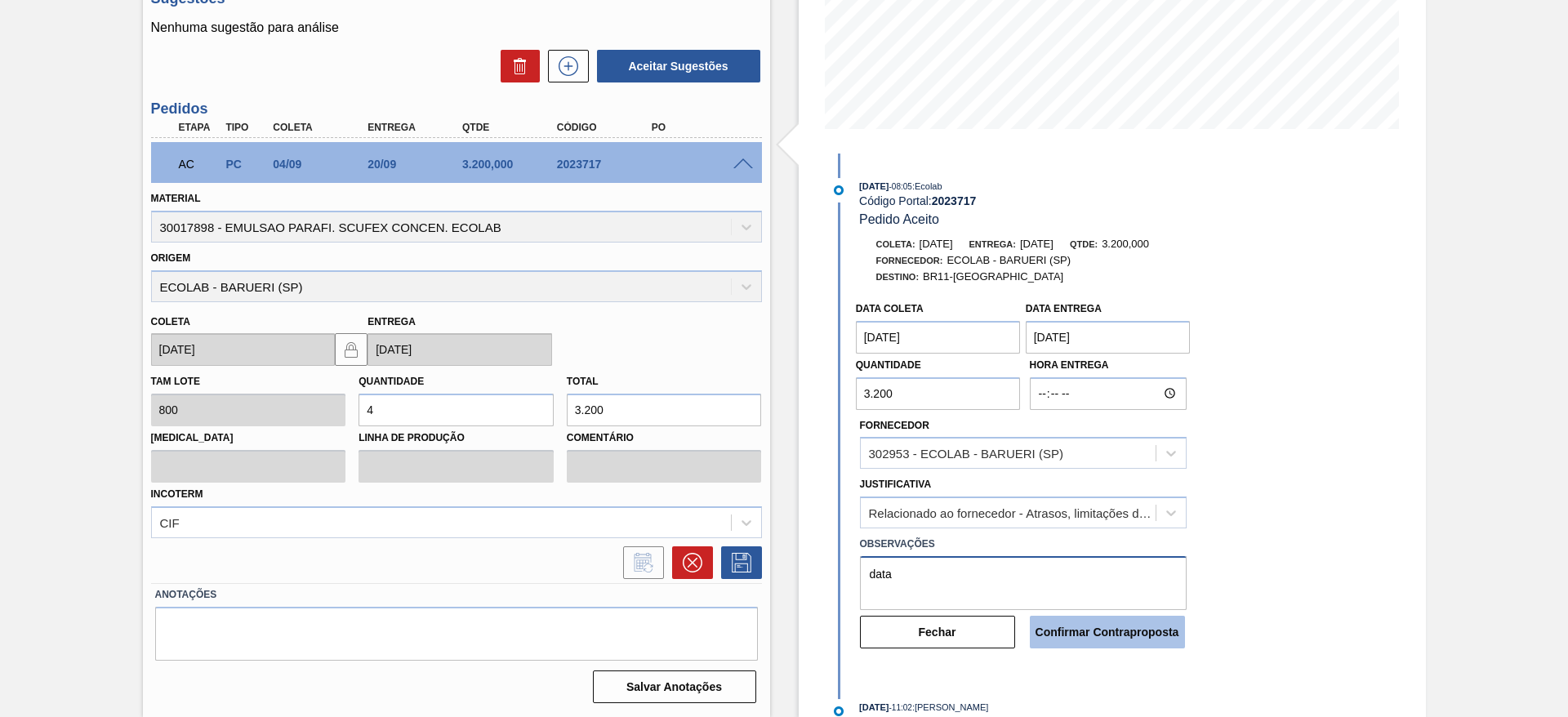
type textarea "data"
click at [1088, 633] on button "Confirmar Contraproposta" at bounding box center [1107, 633] width 155 height 33
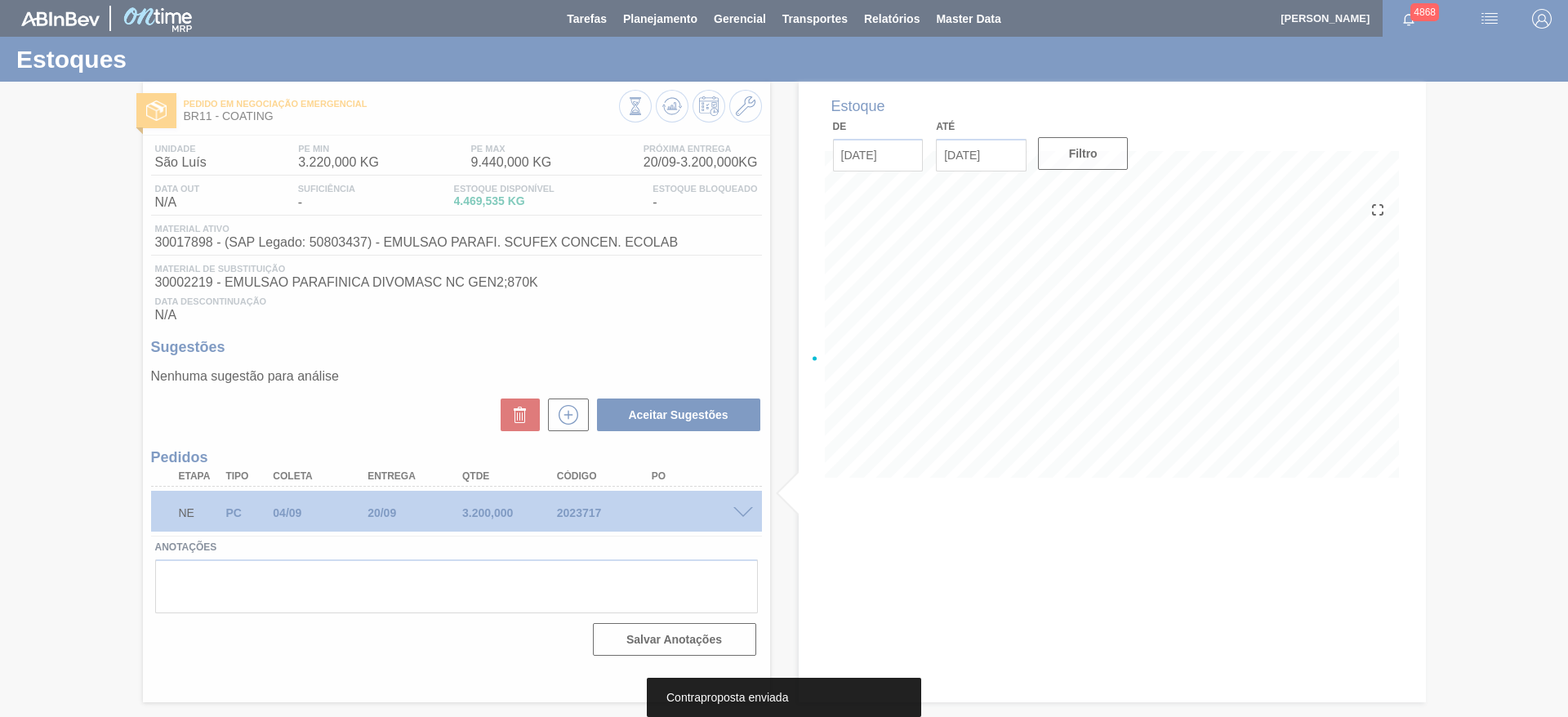
scroll to position [0, 0]
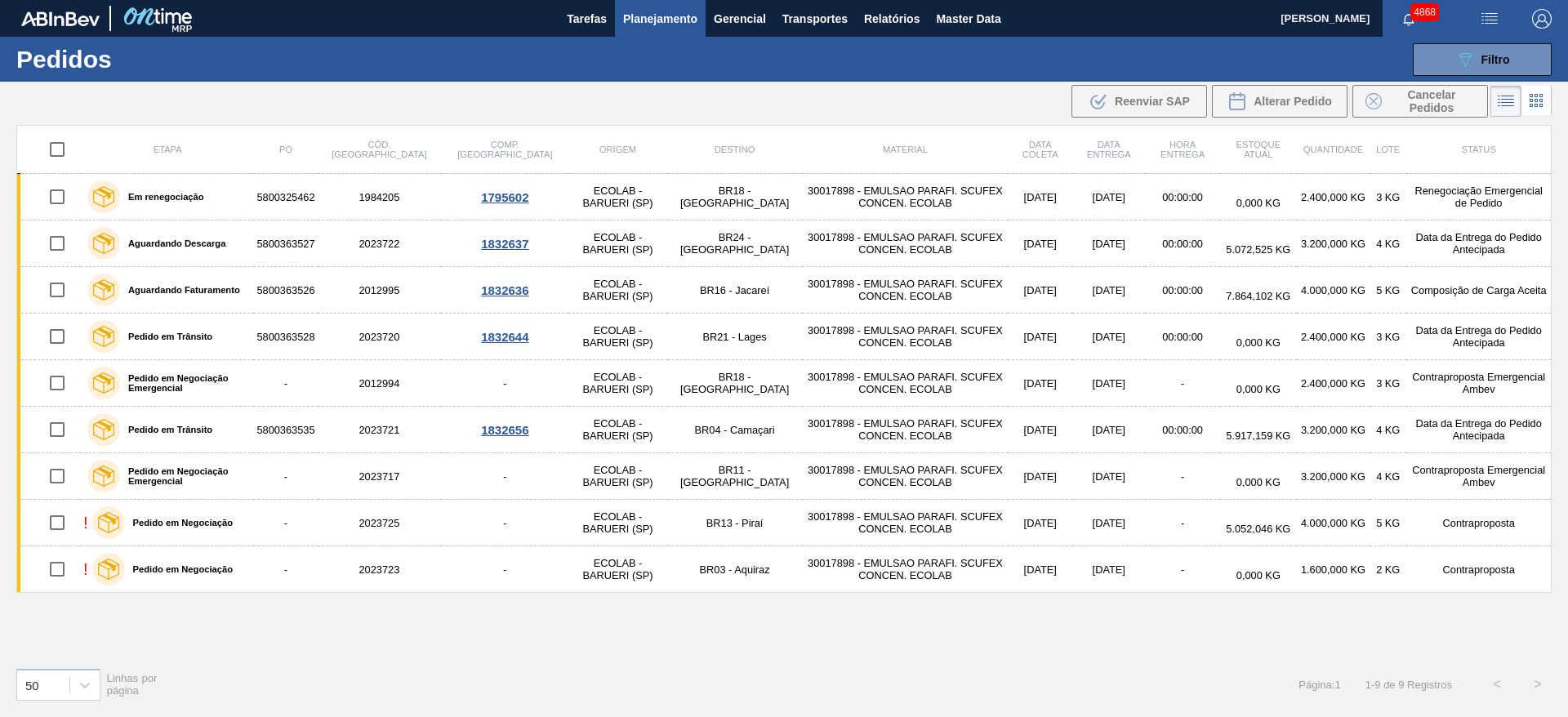
click at [1203, 636] on div "Etapa PO Cód. Pedido Comp. Carga Origem Destino Material Data coleta Data entre…" at bounding box center [784, 389] width 1535 height 529
